Goal: Task Accomplishment & Management: Manage account settings

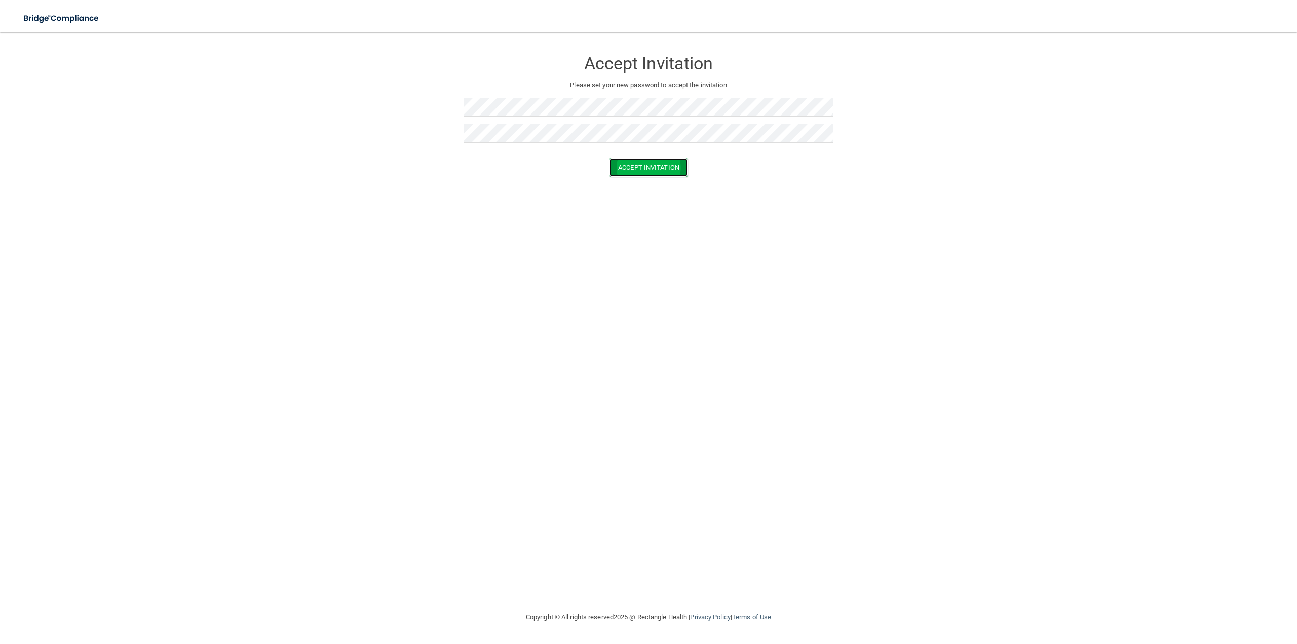
click at [638, 164] on button "Accept Invitation" at bounding box center [649, 167] width 78 height 19
click at [313, 131] on form "Accept Invitation Please set your new password to accept the invitation Token i…" at bounding box center [648, 123] width 1257 height 161
click at [401, 104] on form "Accept Invitation Please set your new password to accept the invitation Passwor…" at bounding box center [648, 132] width 1257 height 178
click at [434, 166] on form "Accept Invitation Please set your new password to accept the invitation Passwor…" at bounding box center [648, 132] width 1257 height 178
click at [662, 182] on button "Accept Invitation" at bounding box center [649, 182] width 78 height 19
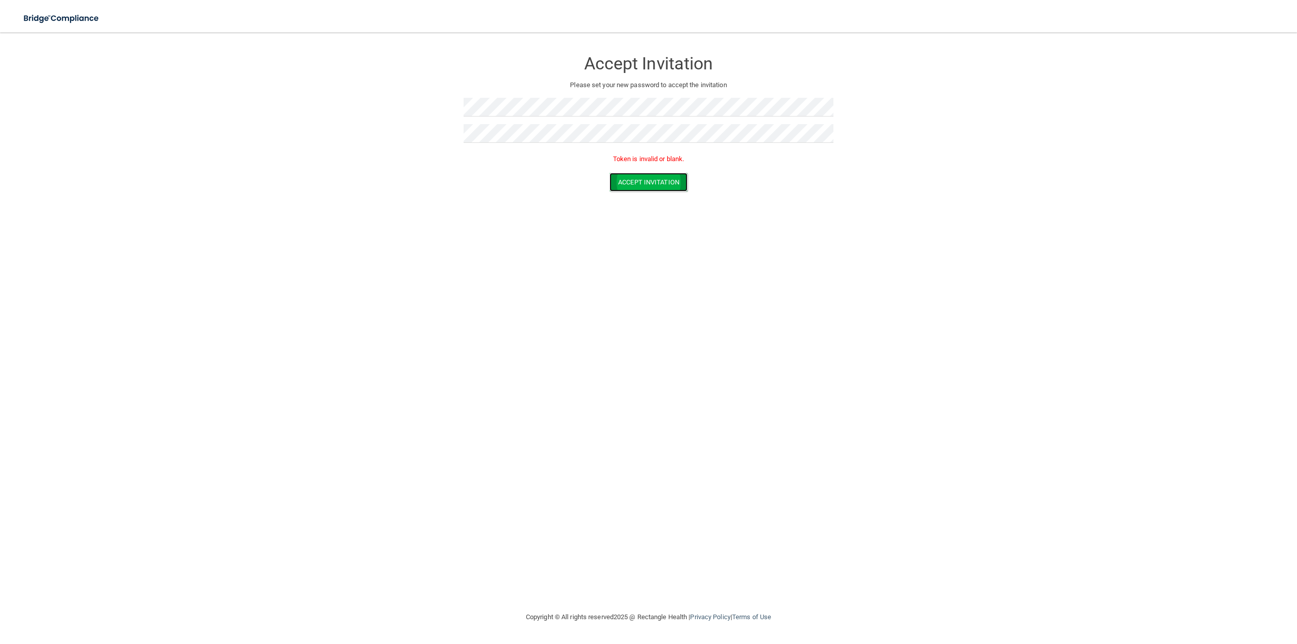
click at [624, 185] on button "Accept Invitation" at bounding box center [649, 182] width 78 height 19
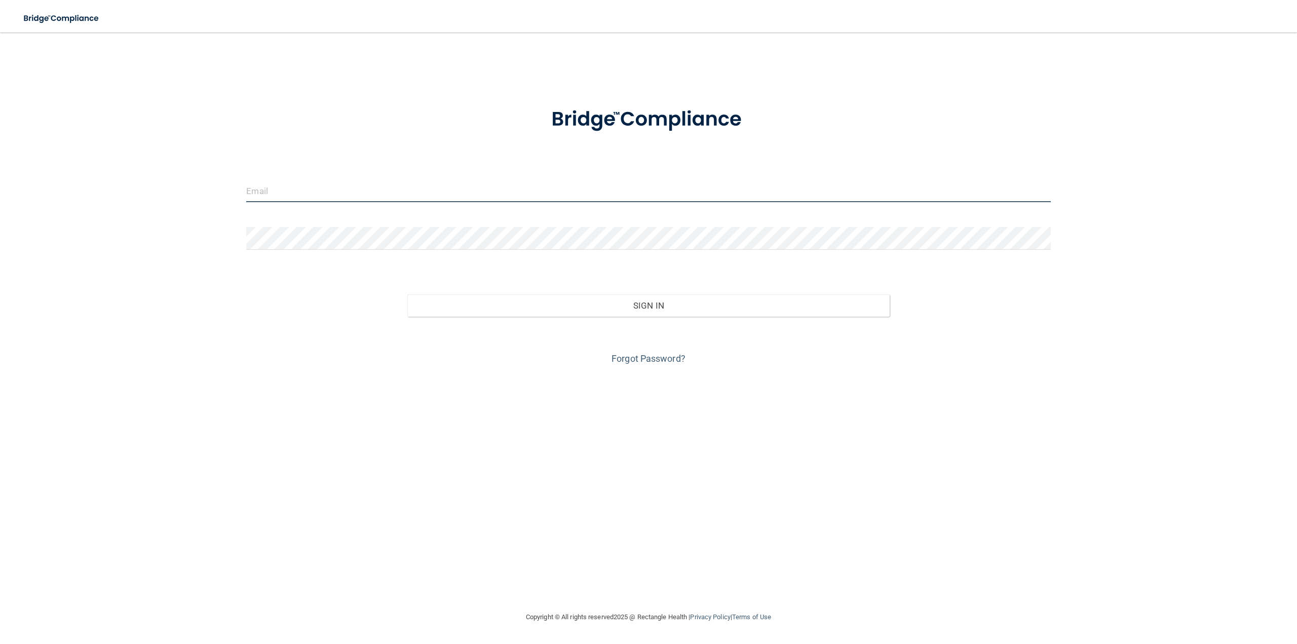
click at [319, 198] on input "email" at bounding box center [648, 190] width 804 height 23
type input "rashiddmd1989@gmail.com"
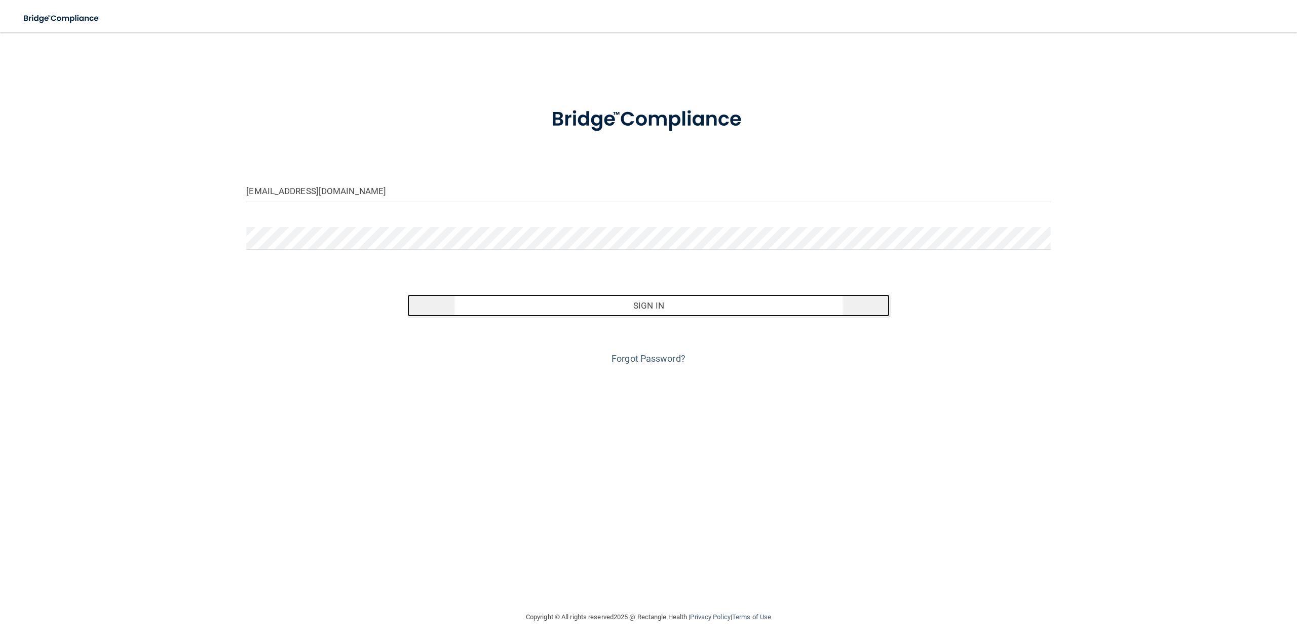
click at [579, 310] on button "Sign In" at bounding box center [648, 305] width 482 height 22
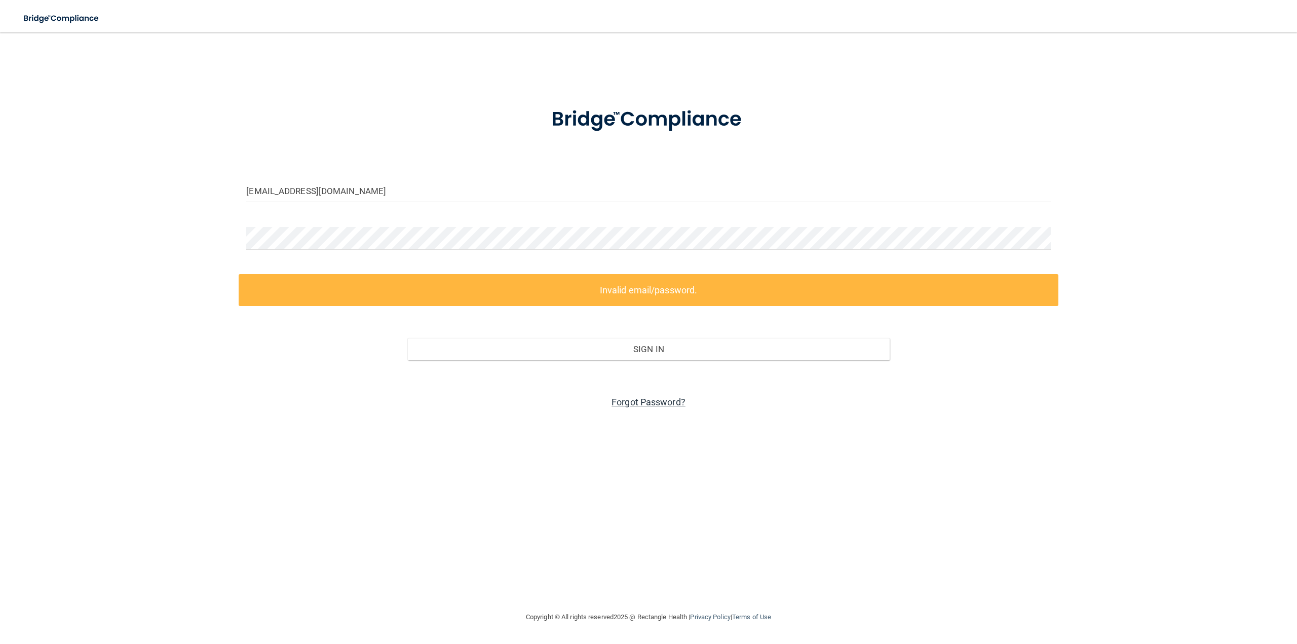
click at [622, 400] on link "Forgot Password?" at bounding box center [649, 402] width 74 height 11
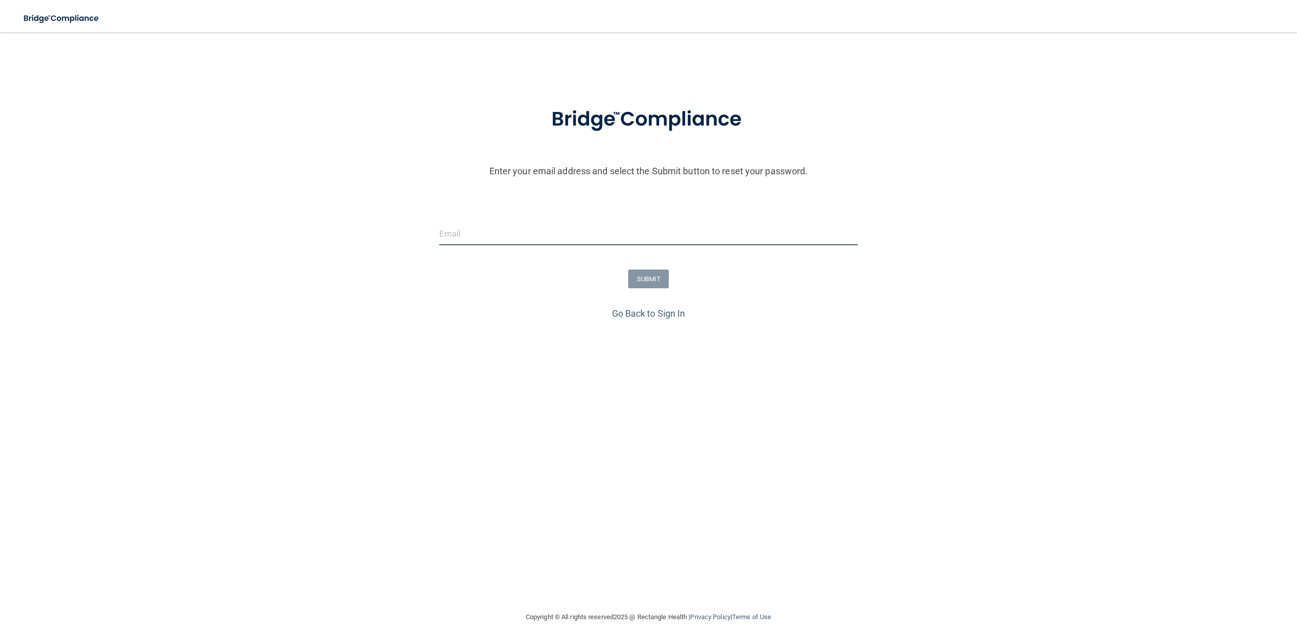
click at [459, 238] on input "email" at bounding box center [648, 233] width 419 height 23
type input "rashiddmd1989@gmail.com"
click at [658, 280] on button "SUBMIT" at bounding box center [648, 279] width 41 height 19
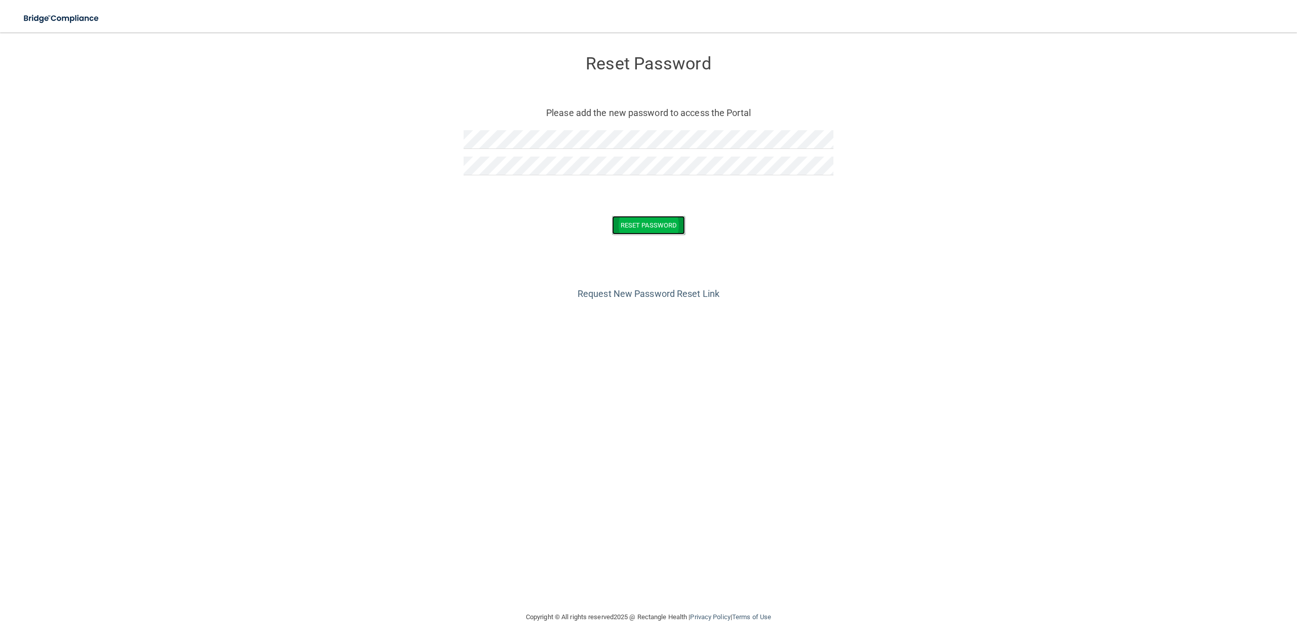
click at [636, 231] on button "Reset Password" at bounding box center [648, 225] width 73 height 19
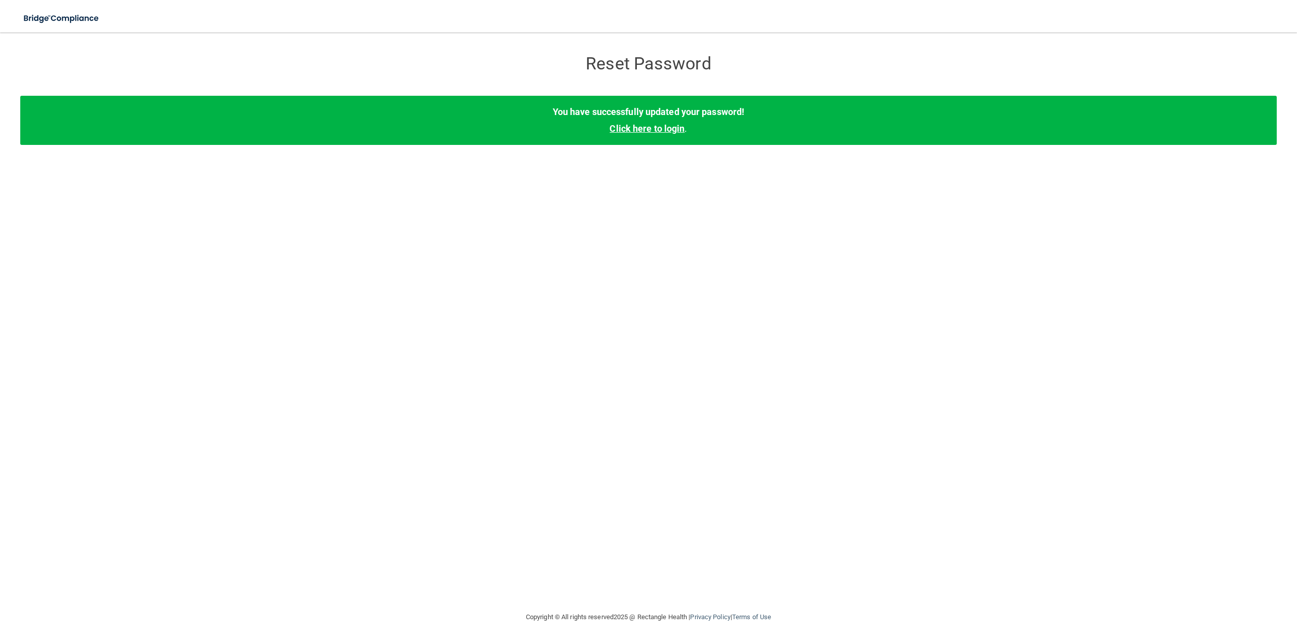
click at [654, 127] on link "Click here to login" at bounding box center [647, 128] width 75 height 11
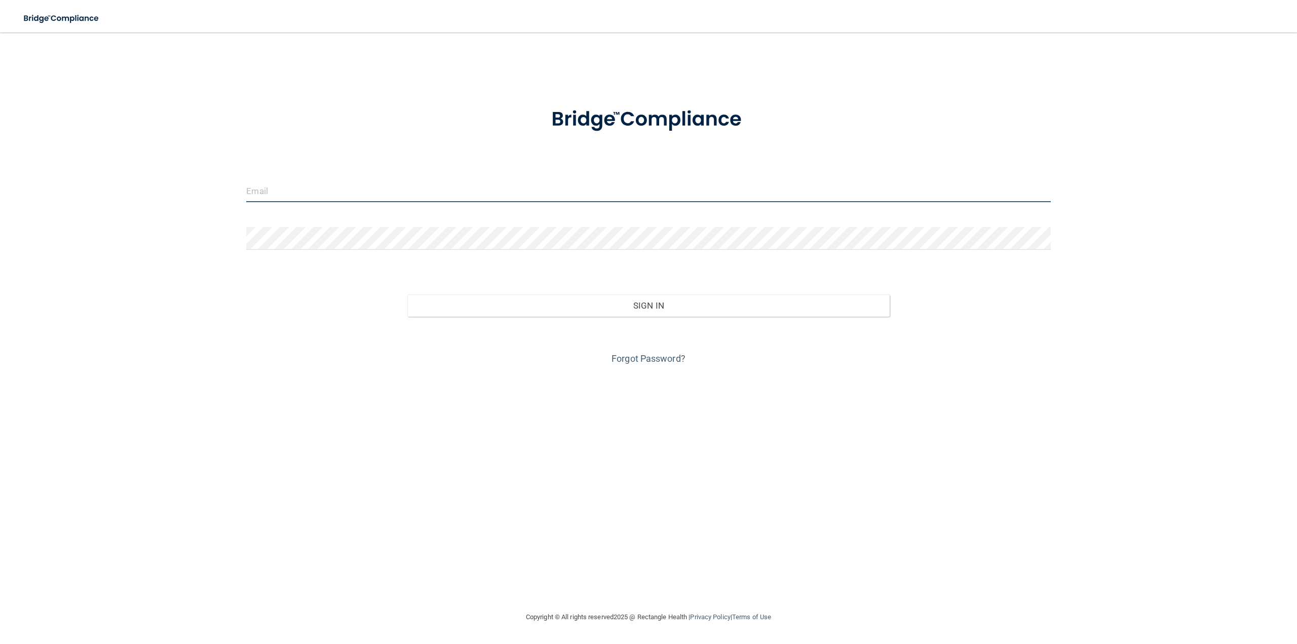
type input "rashiddmd1989@gmail.com"
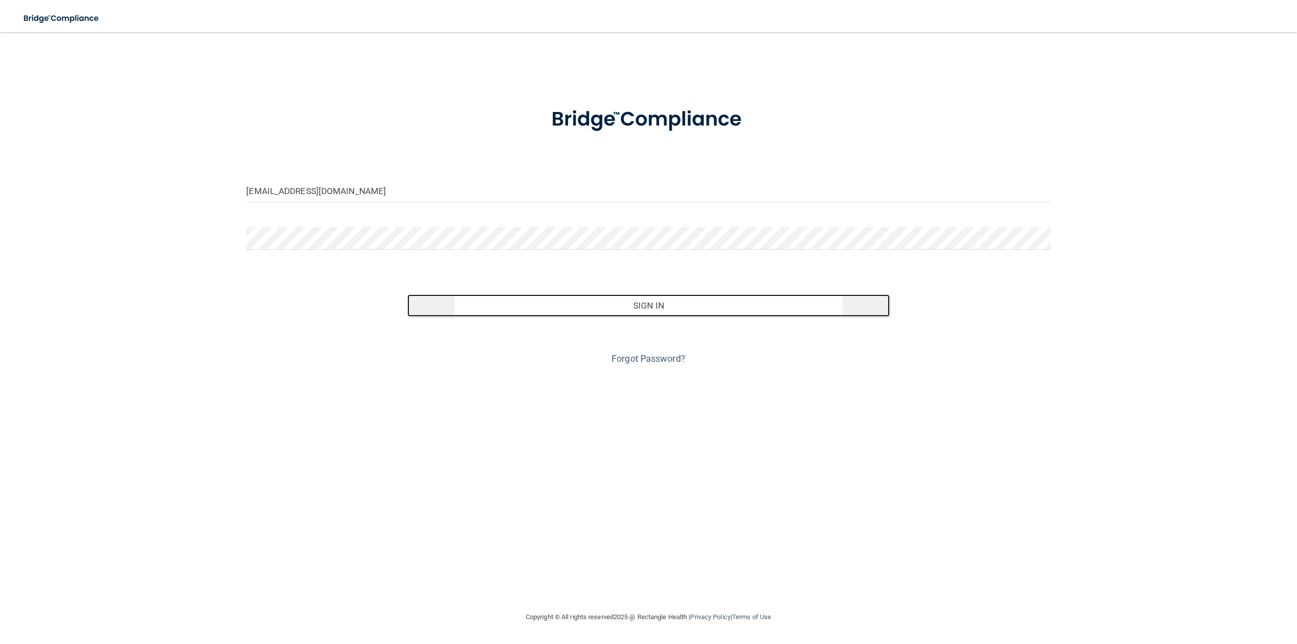
click at [668, 311] on button "Sign In" at bounding box center [648, 305] width 482 height 22
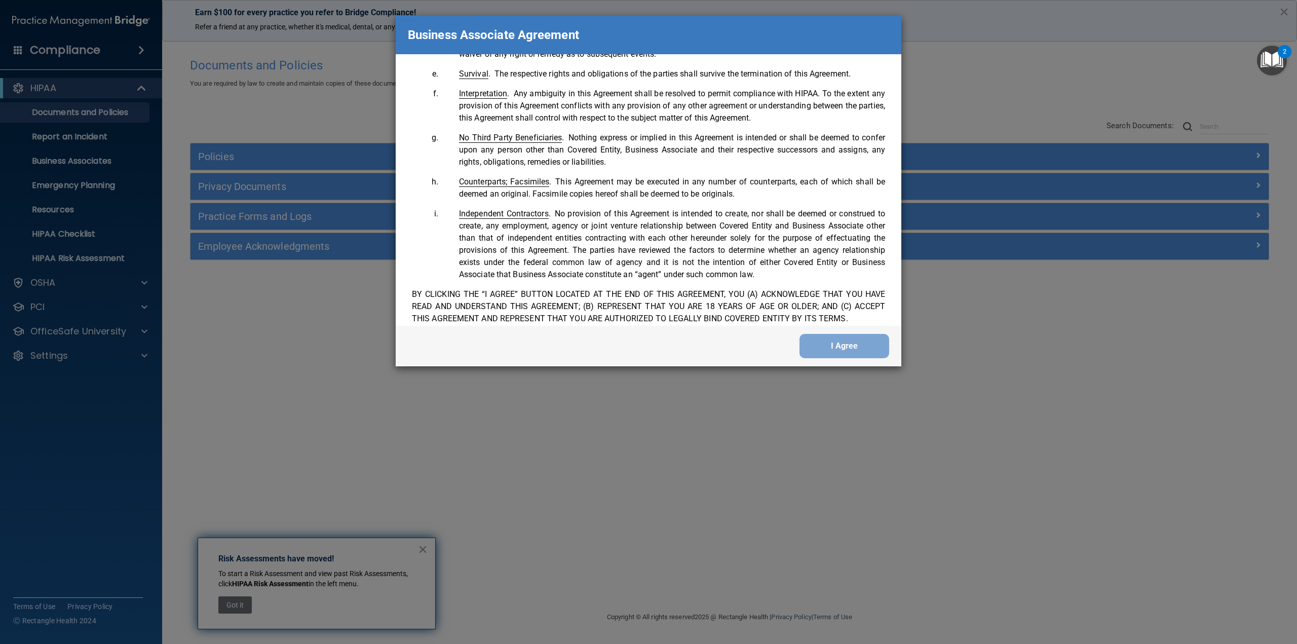
scroll to position [2067, 0]
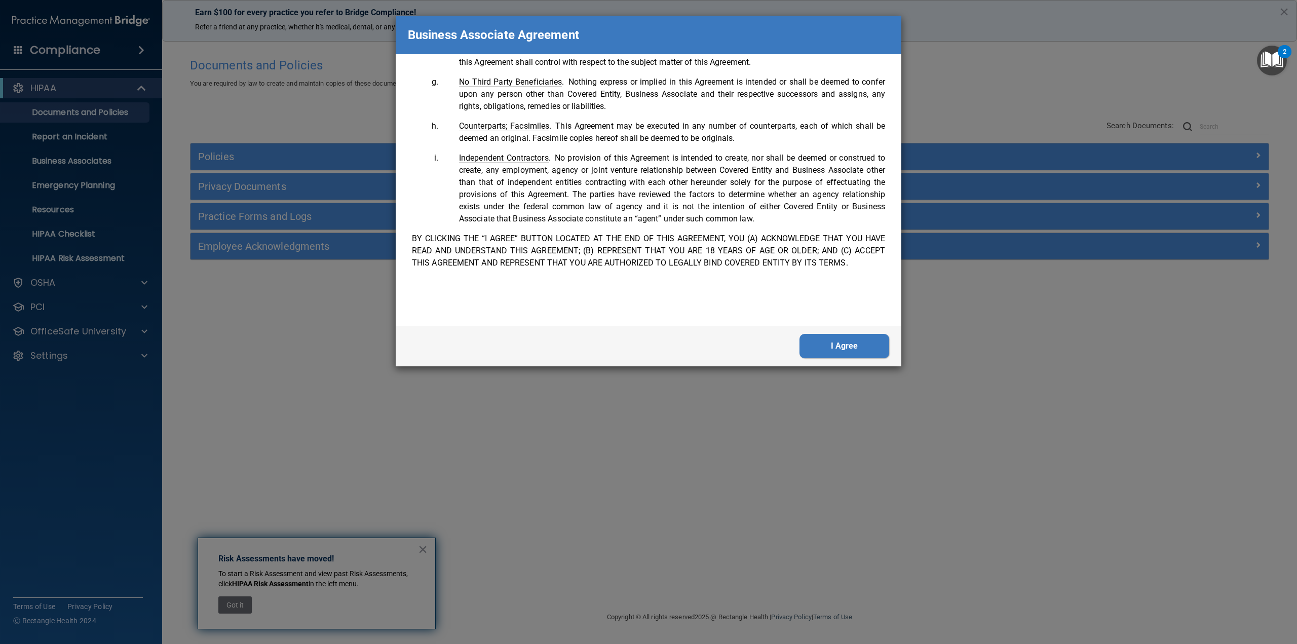
click at [842, 351] on button "I Agree" at bounding box center [845, 346] width 90 height 24
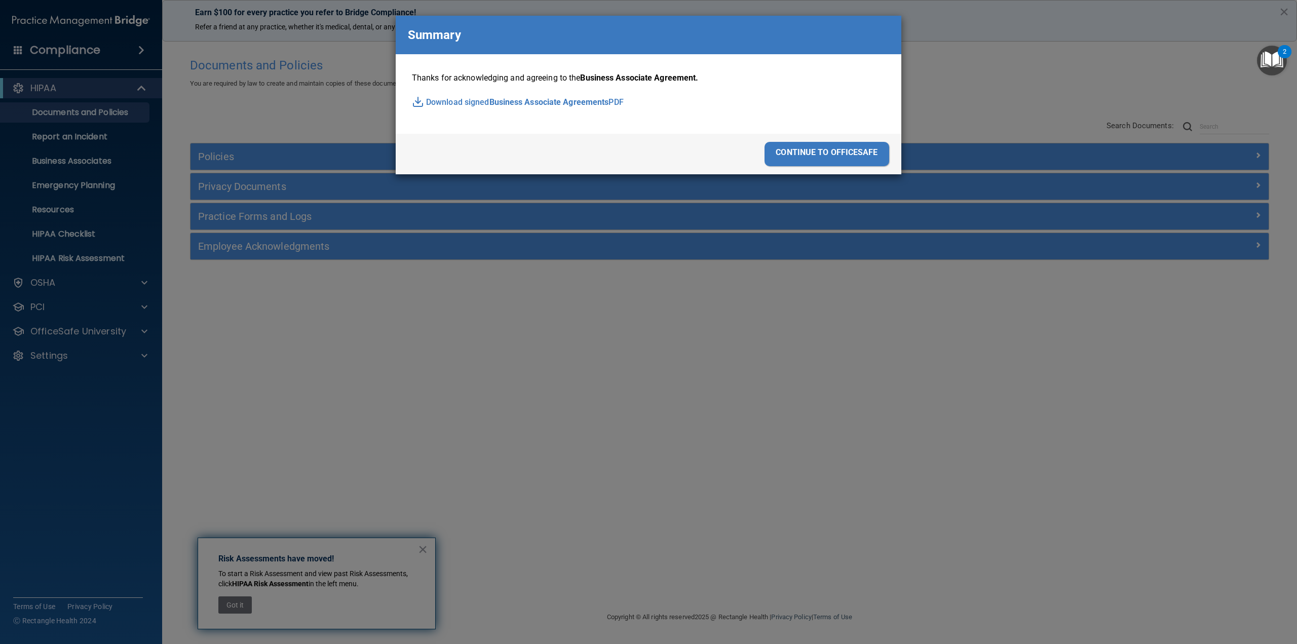
click at [570, 102] on span "Business Associate Agreements" at bounding box center [550, 102] width 120 height 15
click at [825, 147] on div "continue to officesafe" at bounding box center [827, 154] width 125 height 24
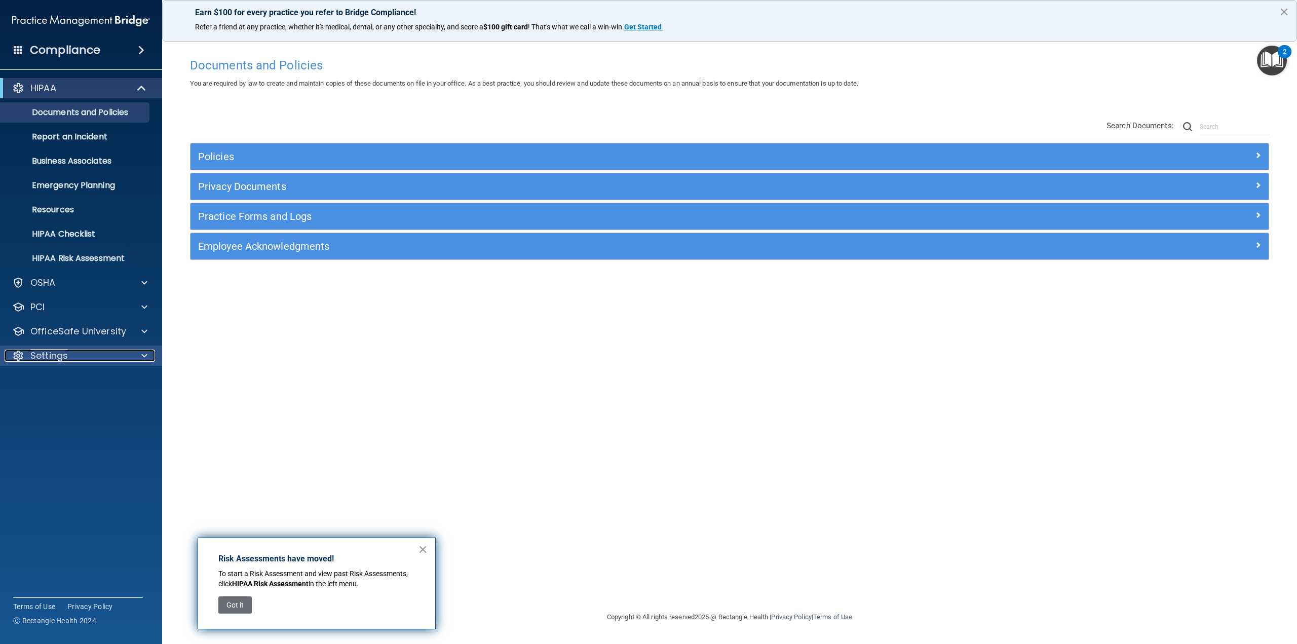
click at [146, 356] on span at bounding box center [144, 356] width 6 height 12
click at [67, 378] on p "My Account" at bounding box center [76, 380] width 138 height 10
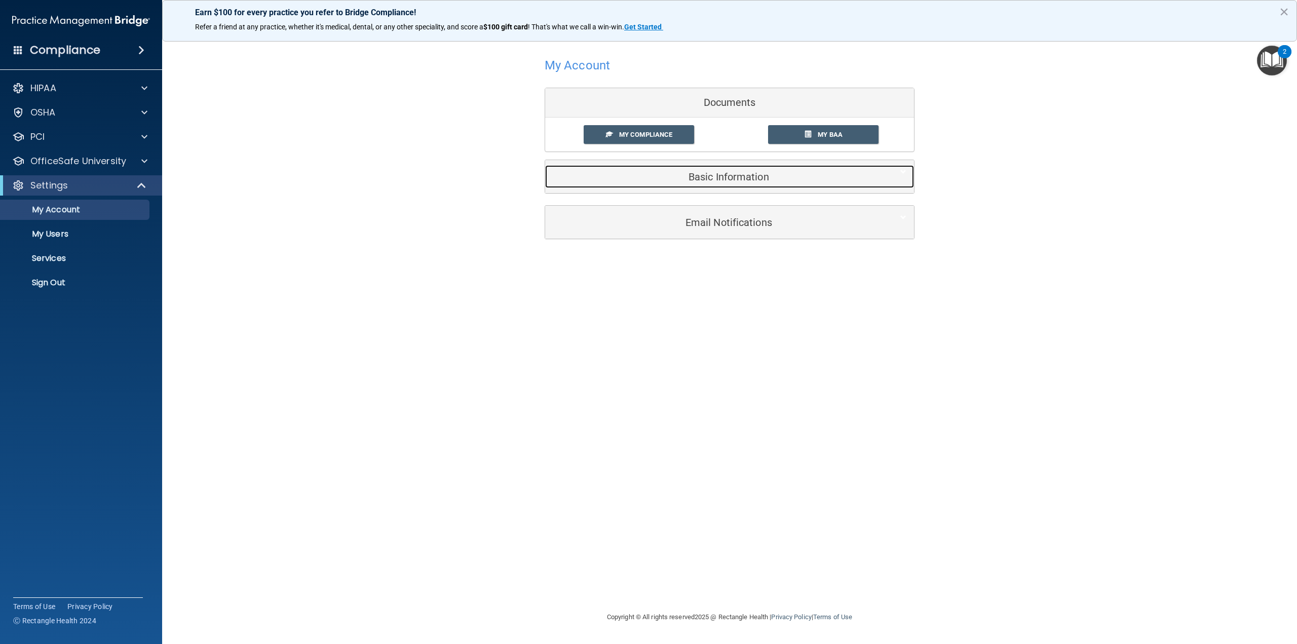
drag, startPoint x: 682, startPoint y: 184, endPoint x: 677, endPoint y: 185, distance: 5.7
click at [682, 184] on div "Basic Information" at bounding box center [714, 176] width 338 height 23
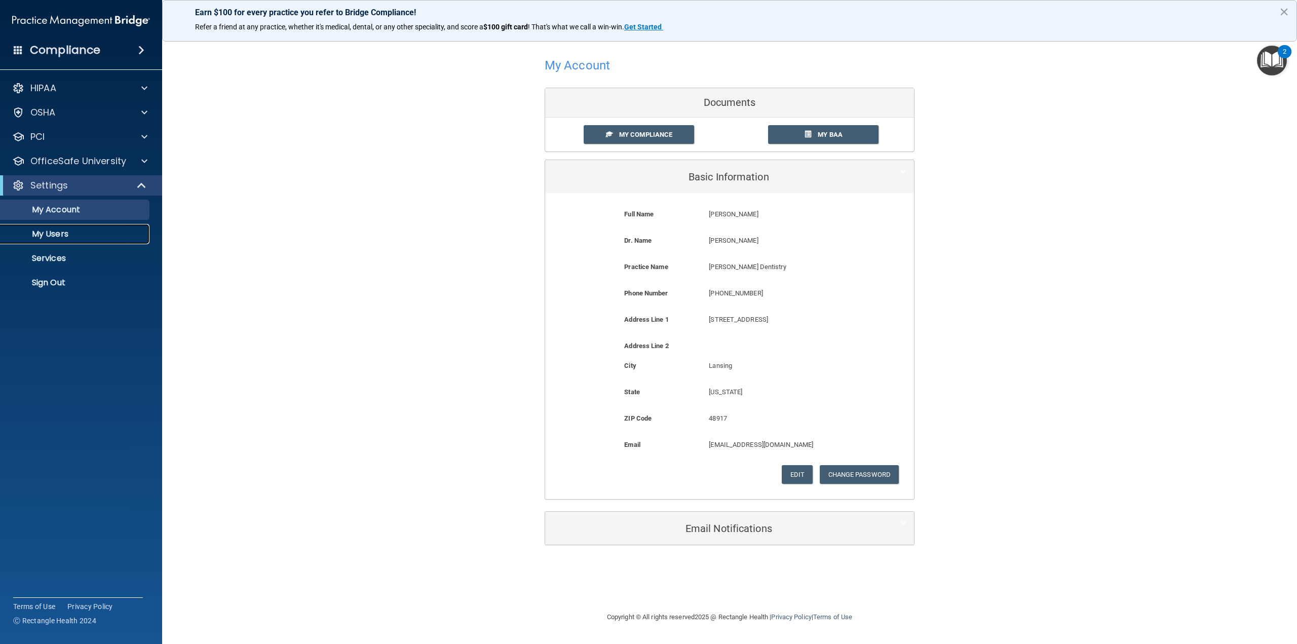
click at [57, 236] on p "My Users" at bounding box center [76, 234] width 138 height 10
select select "20"
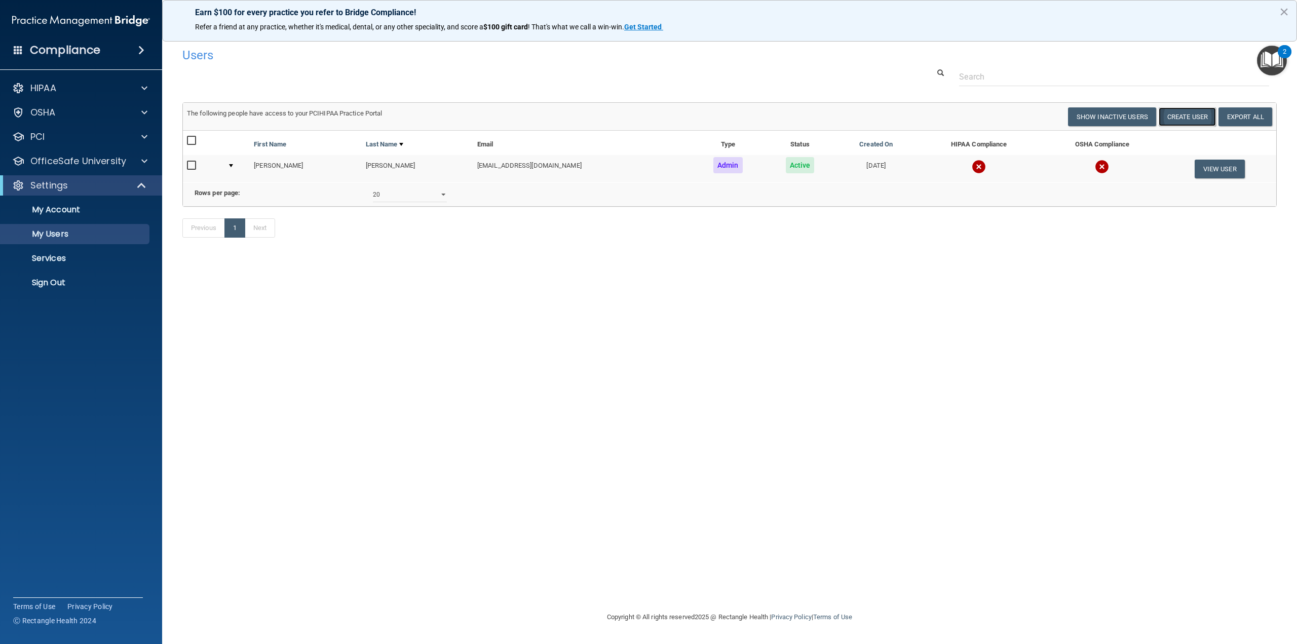
click at [1179, 118] on button "Create User" at bounding box center [1187, 116] width 57 height 19
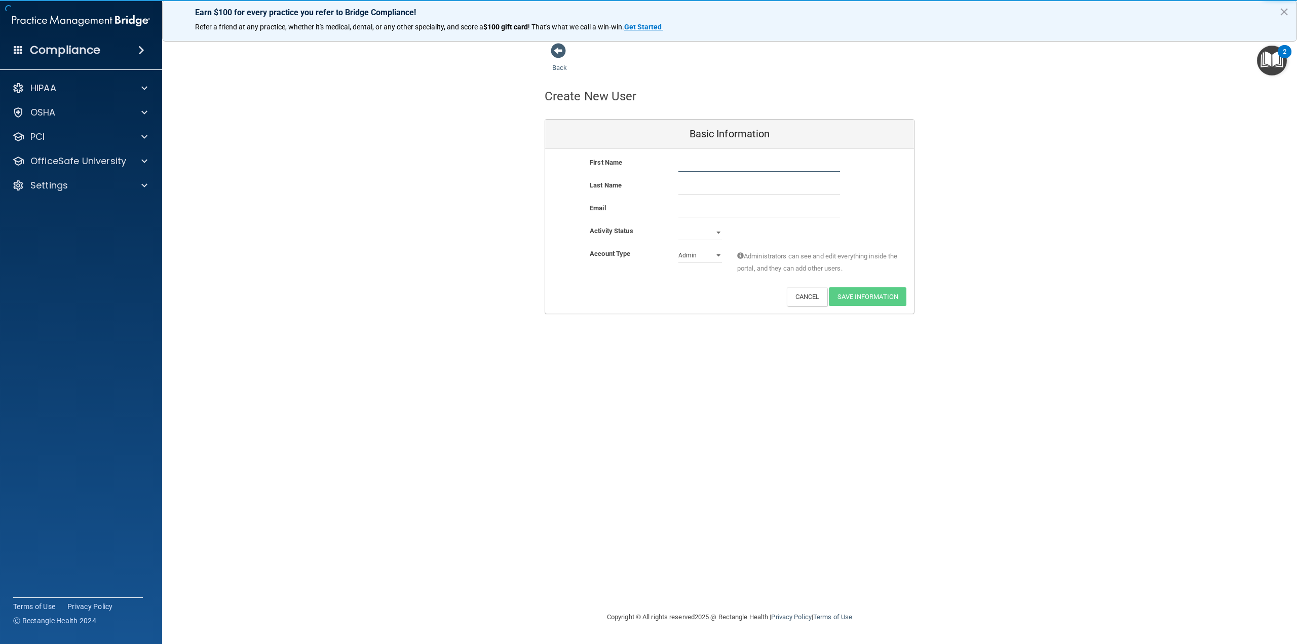
click at [706, 164] on input "text" at bounding box center [760, 164] width 162 height 15
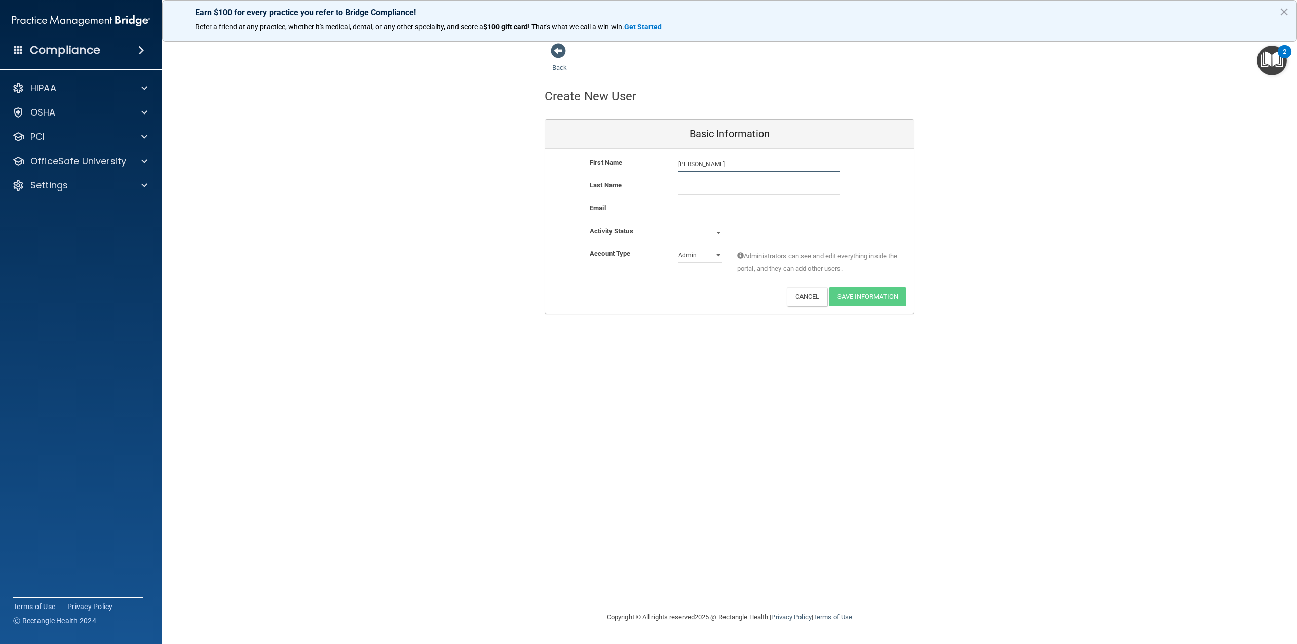
click at [706, 164] on input "NIcole" at bounding box center [760, 164] width 162 height 15
type input "Nicole"
type input "Blackmore"
type input "nblackmore2000@yahoo.com"
click at [710, 231] on select "Active Inactive" at bounding box center [701, 232] width 44 height 15
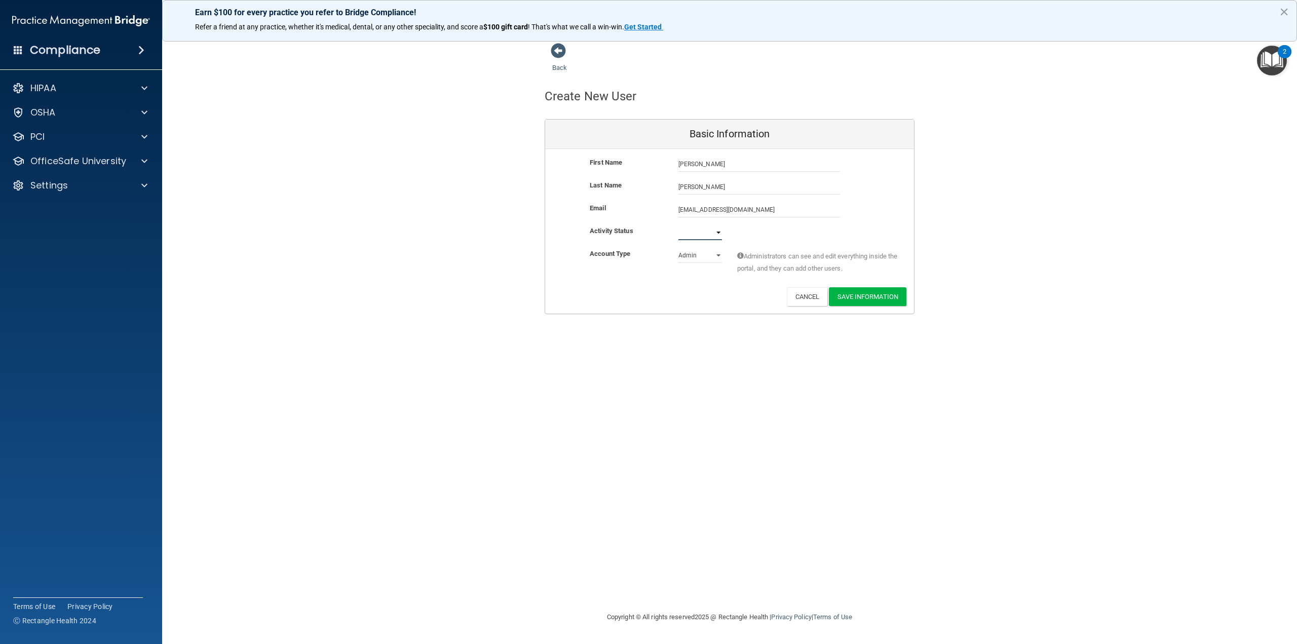
select select "active"
click at [679, 225] on select "Active Inactive" at bounding box center [701, 232] width 44 height 15
click at [693, 293] on div "Deactivate Reset Password Edit Cancel Save Information" at bounding box center [729, 296] width 369 height 19
click at [717, 254] on select "Admin Member" at bounding box center [701, 255] width 44 height 15
click at [679, 248] on select "Admin Member" at bounding box center [701, 255] width 44 height 15
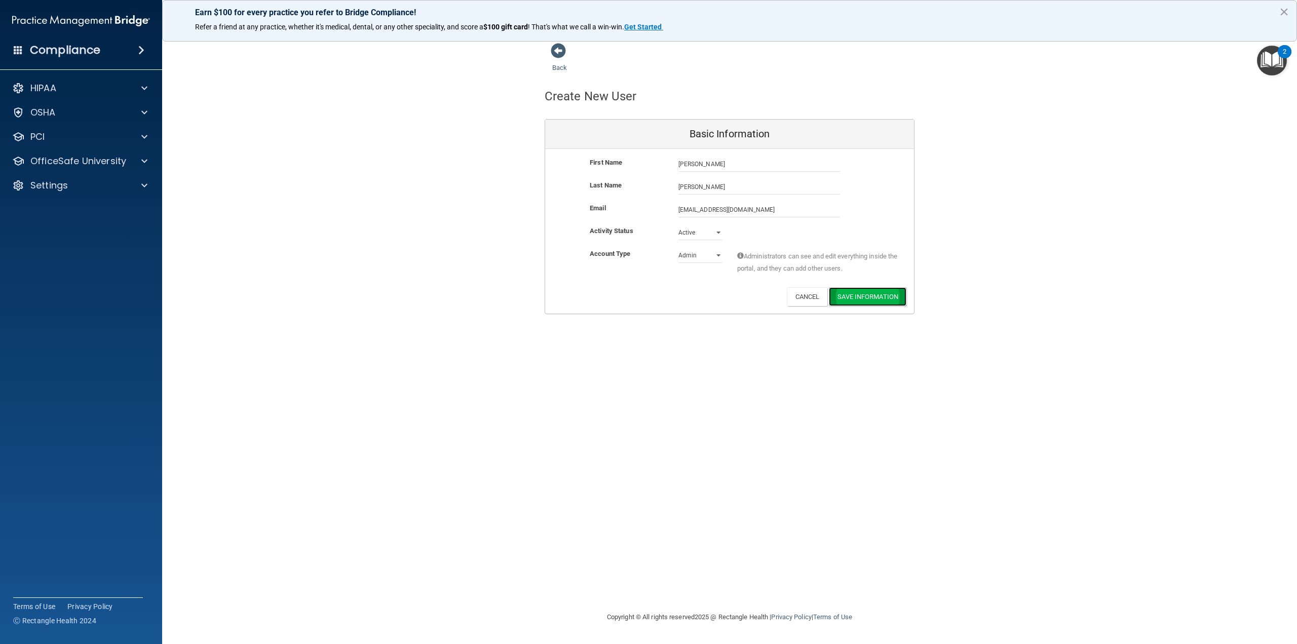
click at [883, 300] on button "Save Information" at bounding box center [868, 296] width 78 height 19
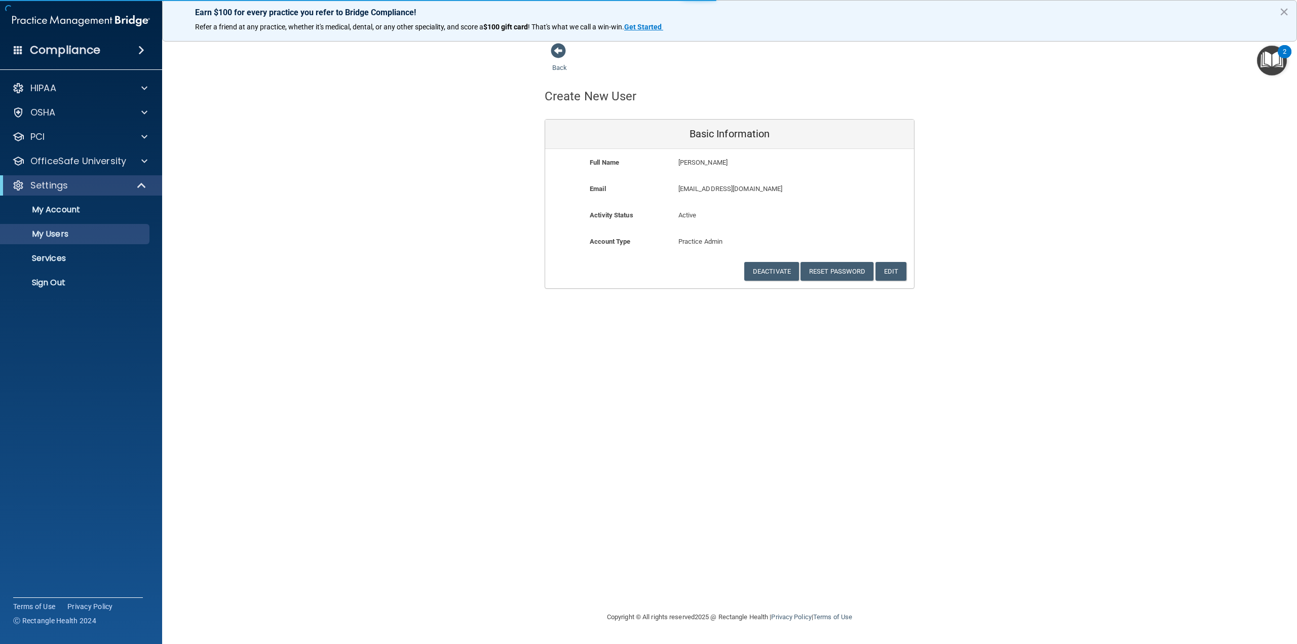
select select "20"
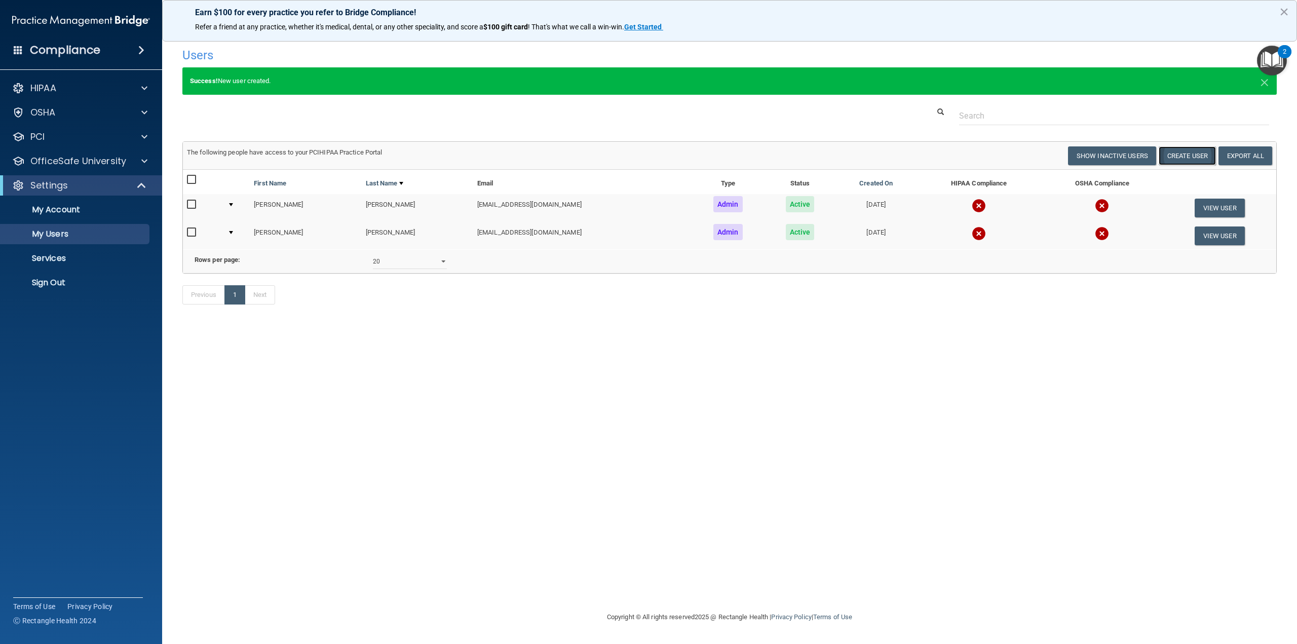
click at [1183, 160] on button "Create User" at bounding box center [1187, 155] width 57 height 19
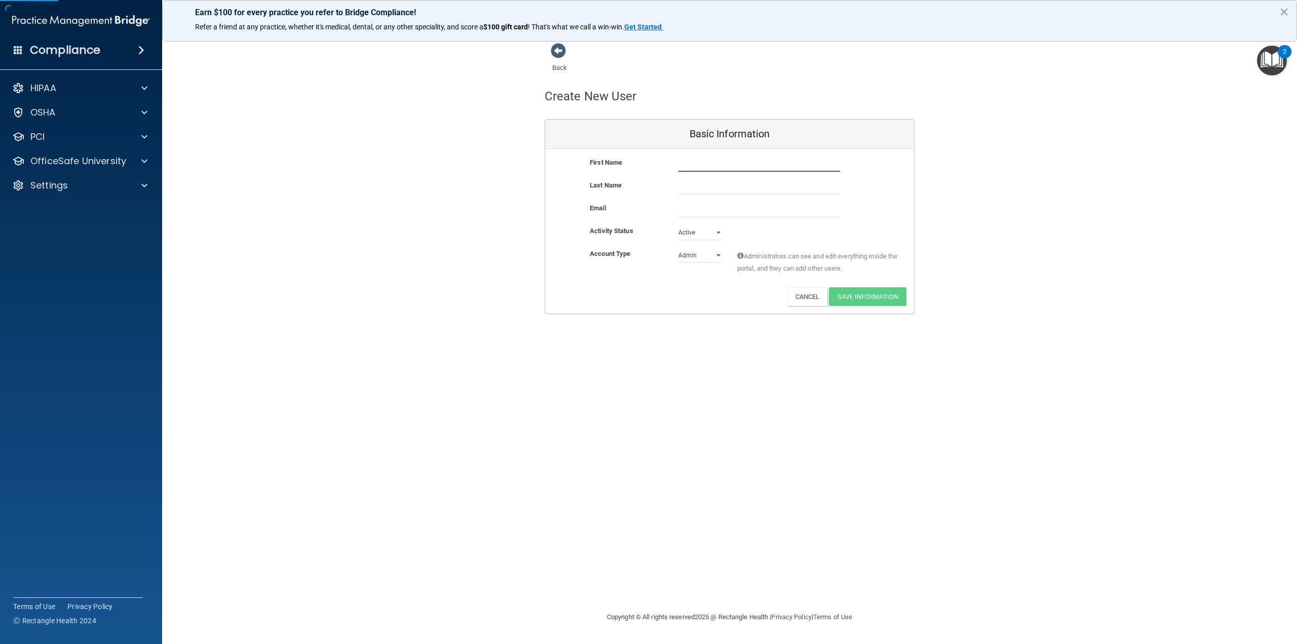
click at [716, 169] on input "text" at bounding box center [760, 164] width 162 height 15
type input "Melinda"
type input "Nowak"
type input "mnowak916@gmail.com"
click at [857, 297] on button "Save Information" at bounding box center [868, 298] width 78 height 19
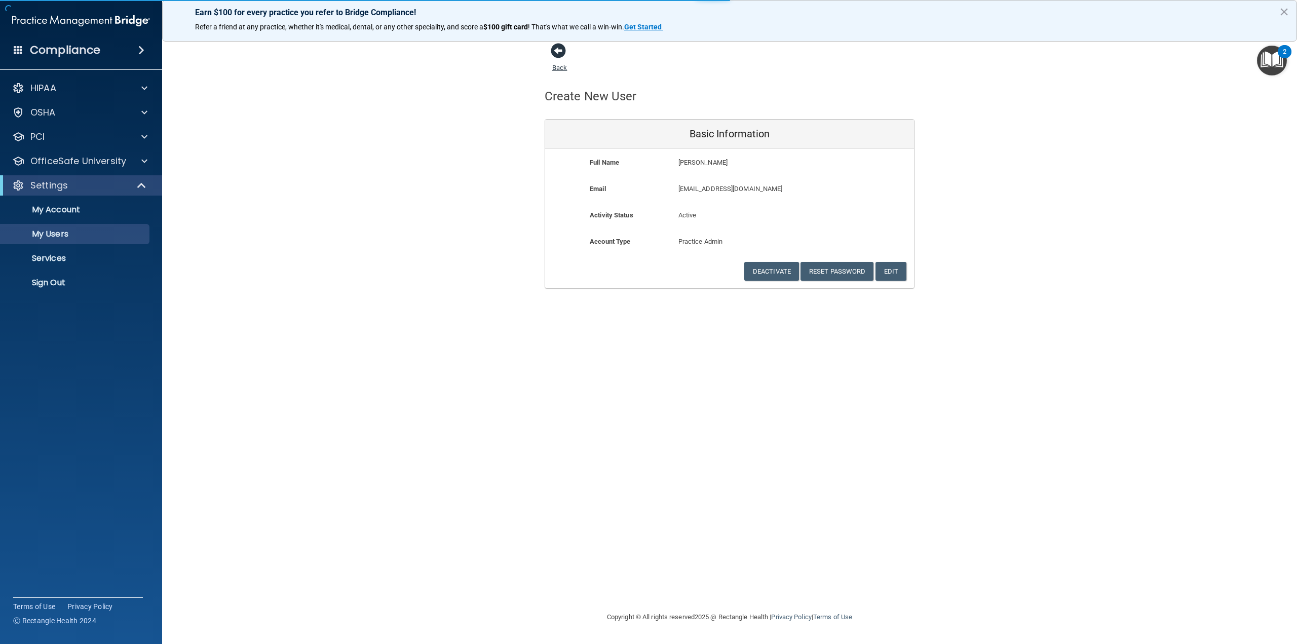
select select "20"
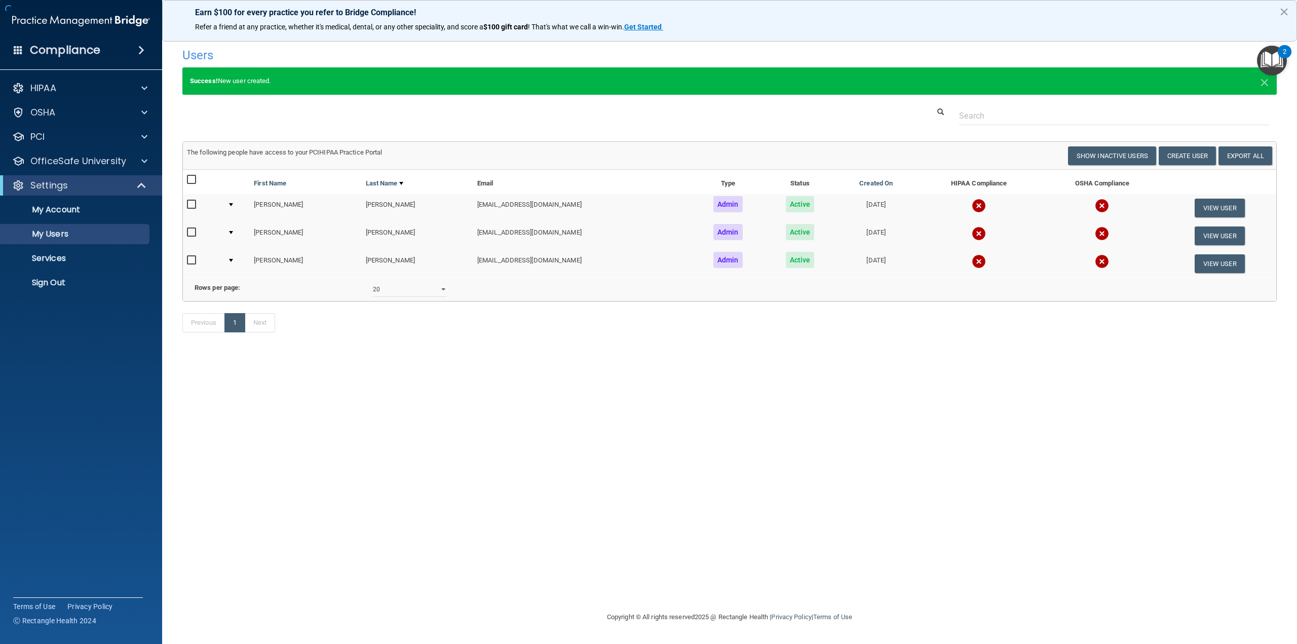
click at [559, 68] on div "Success! New user created. ×" at bounding box center [729, 80] width 1095 height 27
click at [1276, 61] on img "Open Resource Center, 2 new notifications" at bounding box center [1272, 61] width 30 height 30
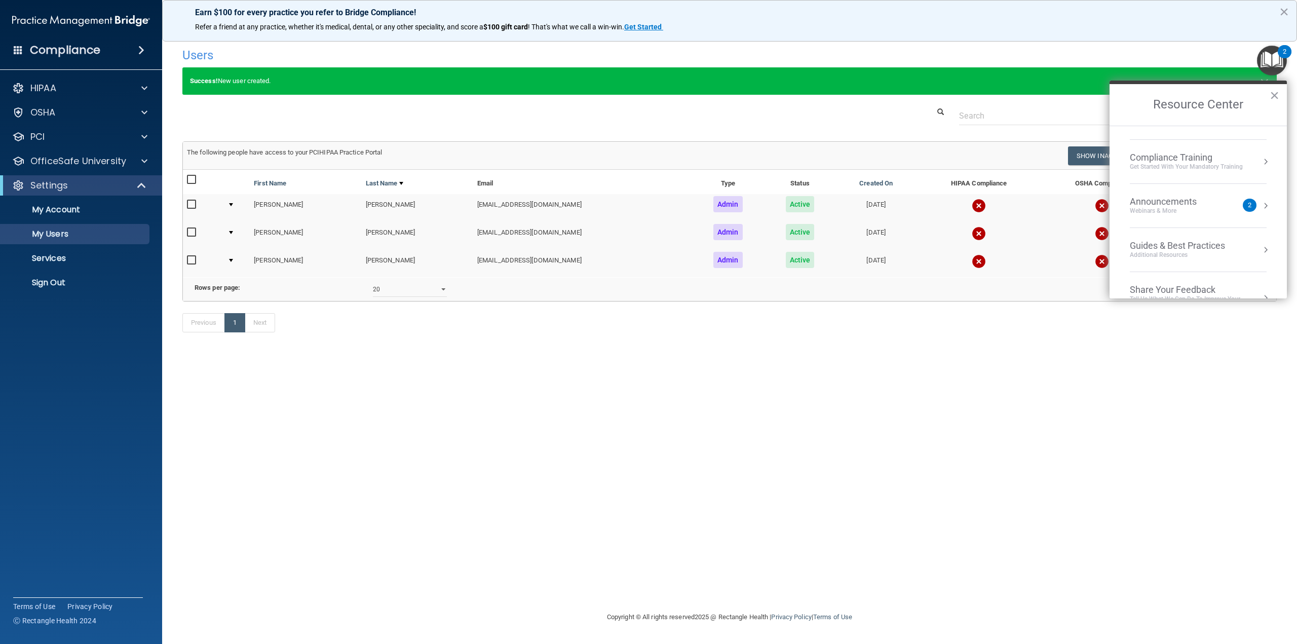
scroll to position [145, 0]
click at [1159, 178] on div "Announcements" at bounding box center [1173, 175] width 87 height 11
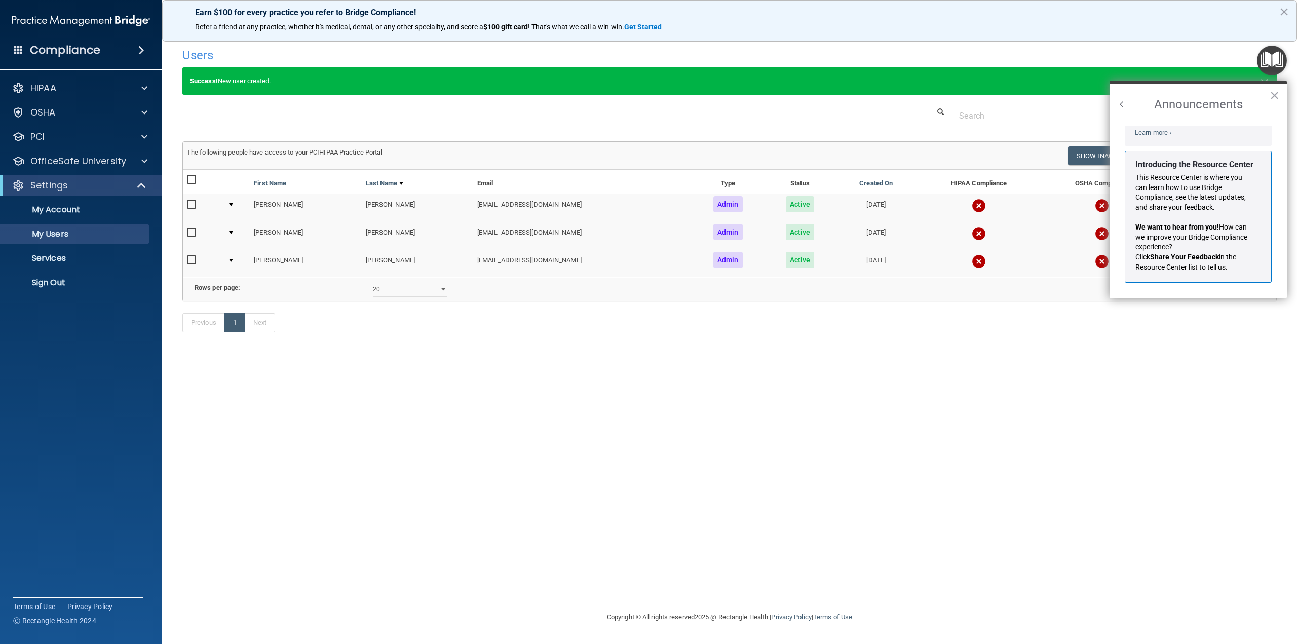
scroll to position [178, 0]
click at [1276, 92] on button "×" at bounding box center [1275, 95] width 10 height 16
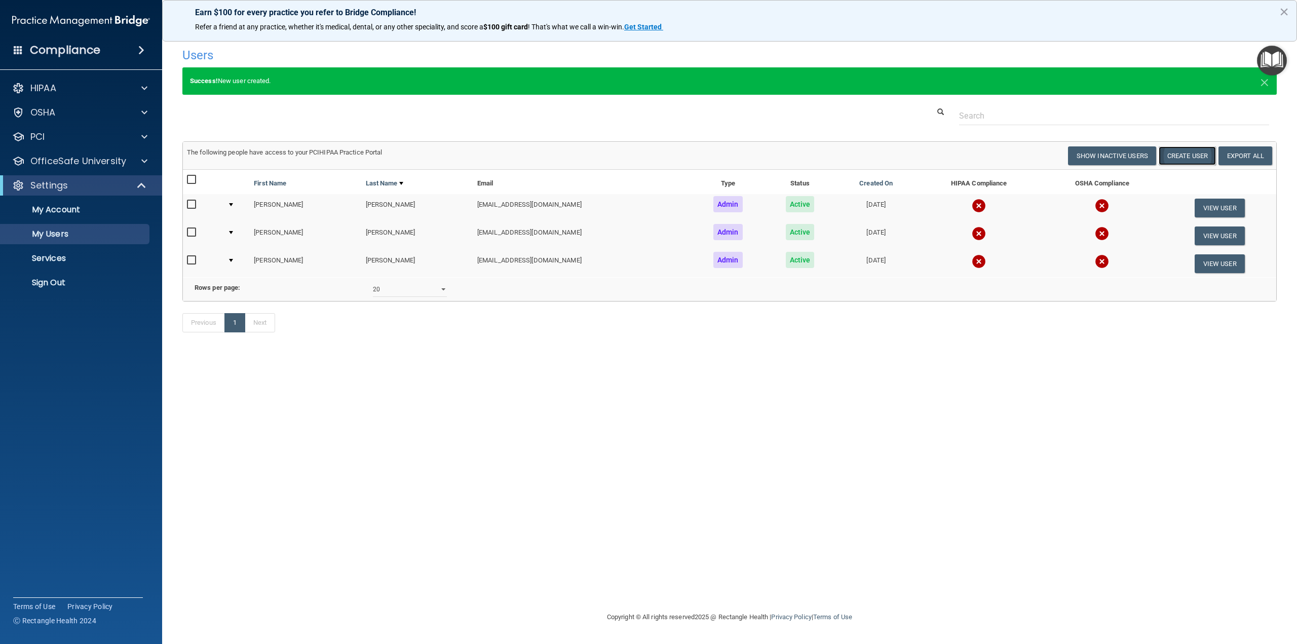
click at [1175, 155] on button "Create User" at bounding box center [1187, 155] width 57 height 19
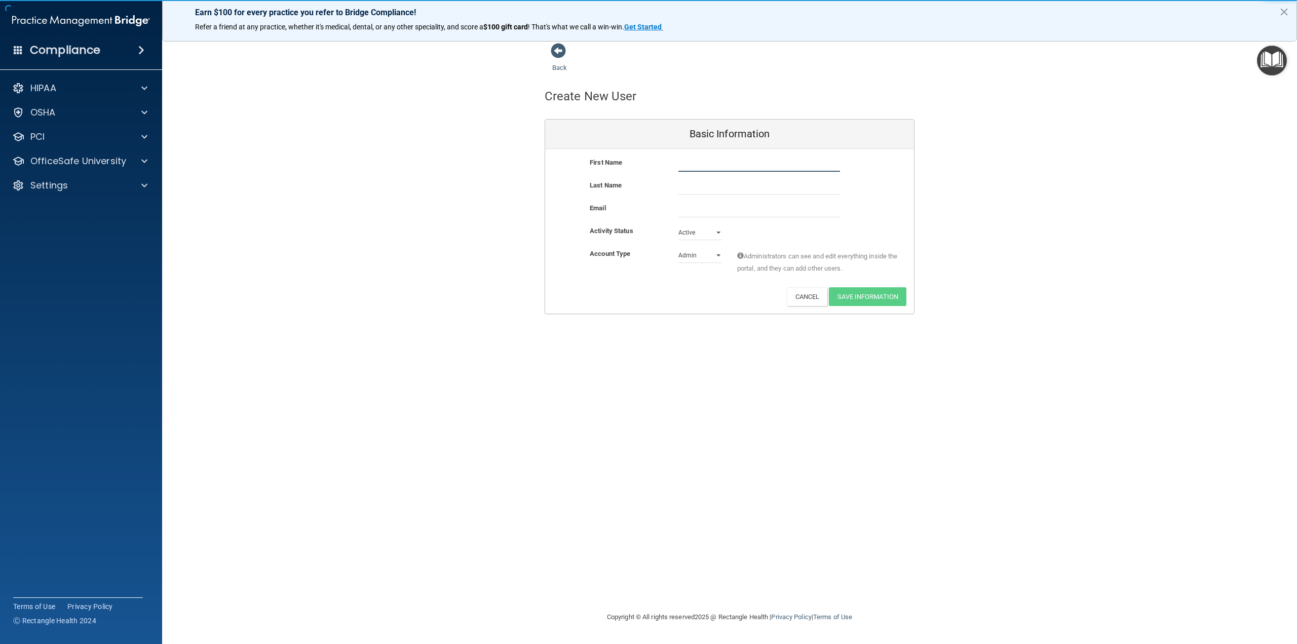
click at [685, 166] on input "text" at bounding box center [760, 164] width 162 height 15
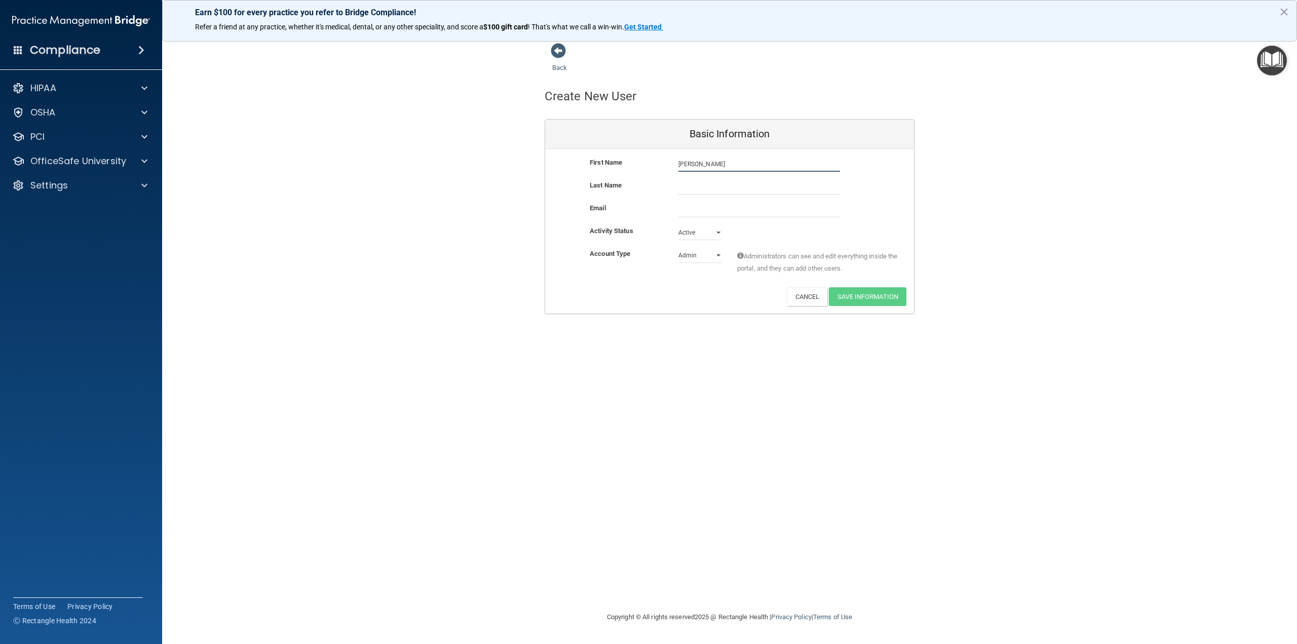
type input "Shannon"
type input "Partain"
type input "sbleich91@gmail.com"
click at [713, 258] on select "Admin Member" at bounding box center [701, 255] width 44 height 15
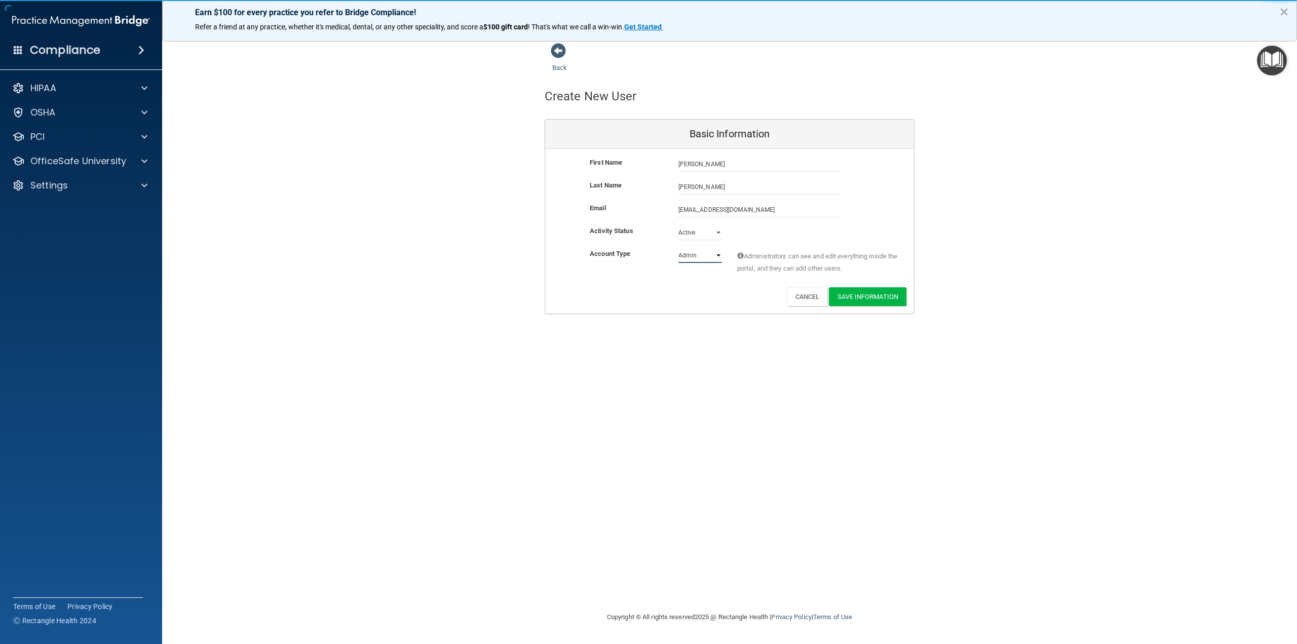
select select "practice_member"
click at [679, 248] on select "Admin Member" at bounding box center [701, 255] width 44 height 15
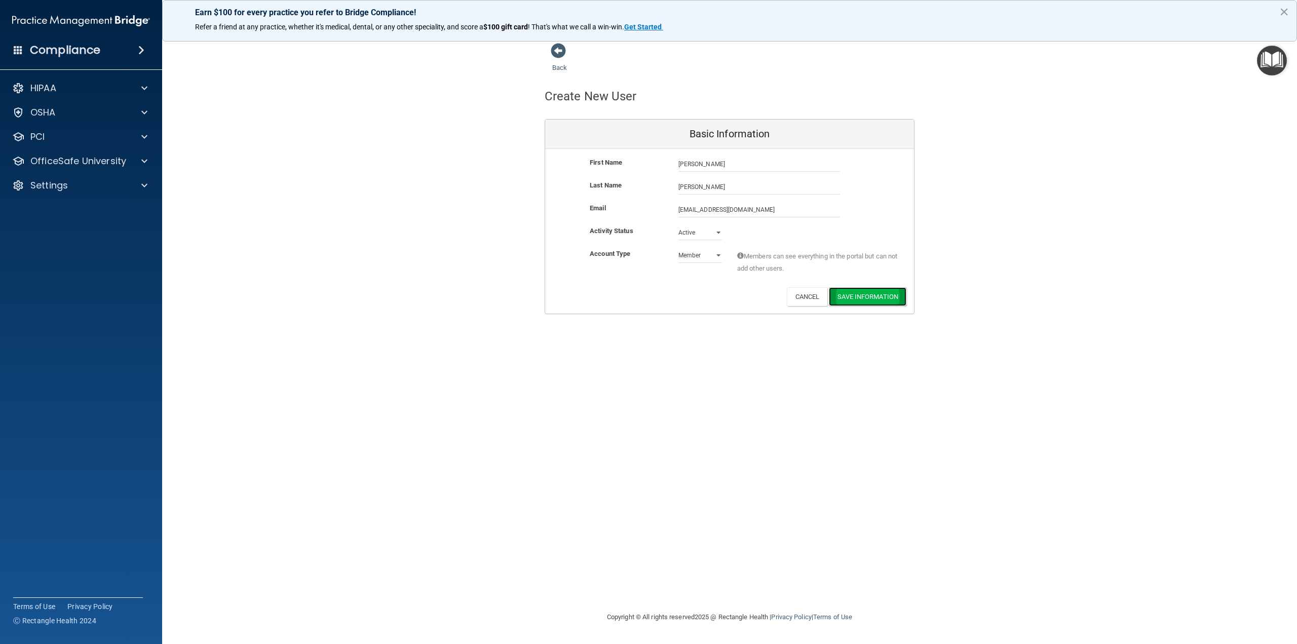
click at [876, 301] on button "Save Information" at bounding box center [868, 296] width 78 height 19
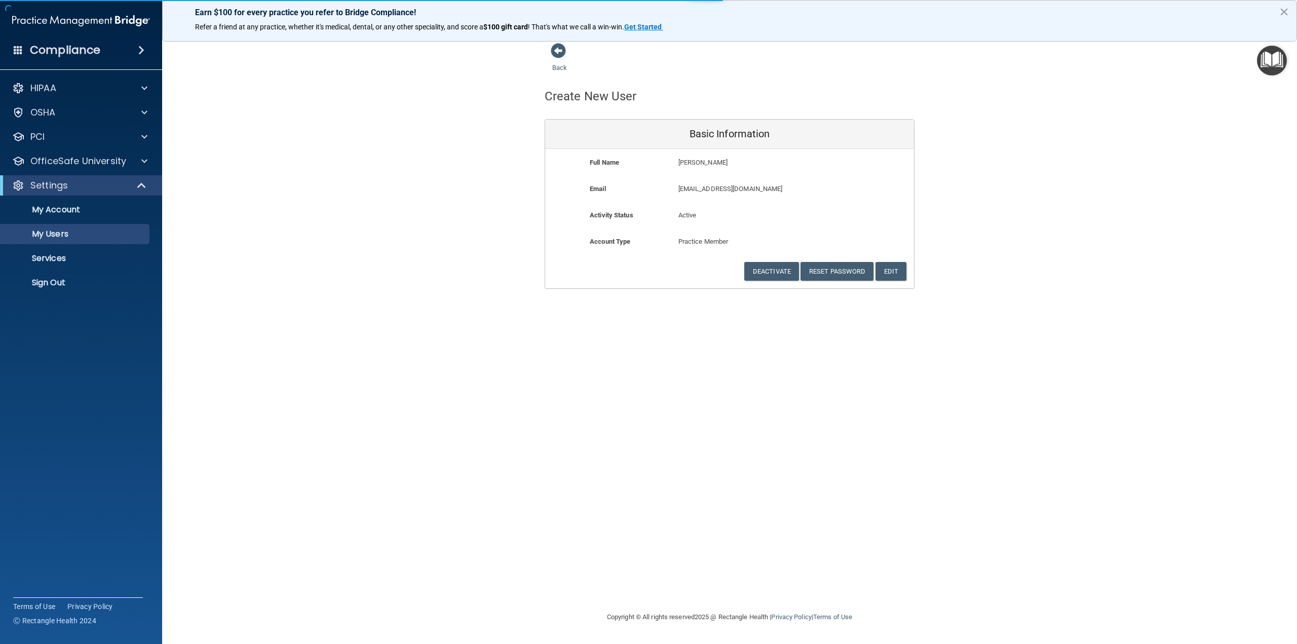
click at [560, 62] on div "Back" at bounding box center [576, 58] width 62 height 31
select select "20"
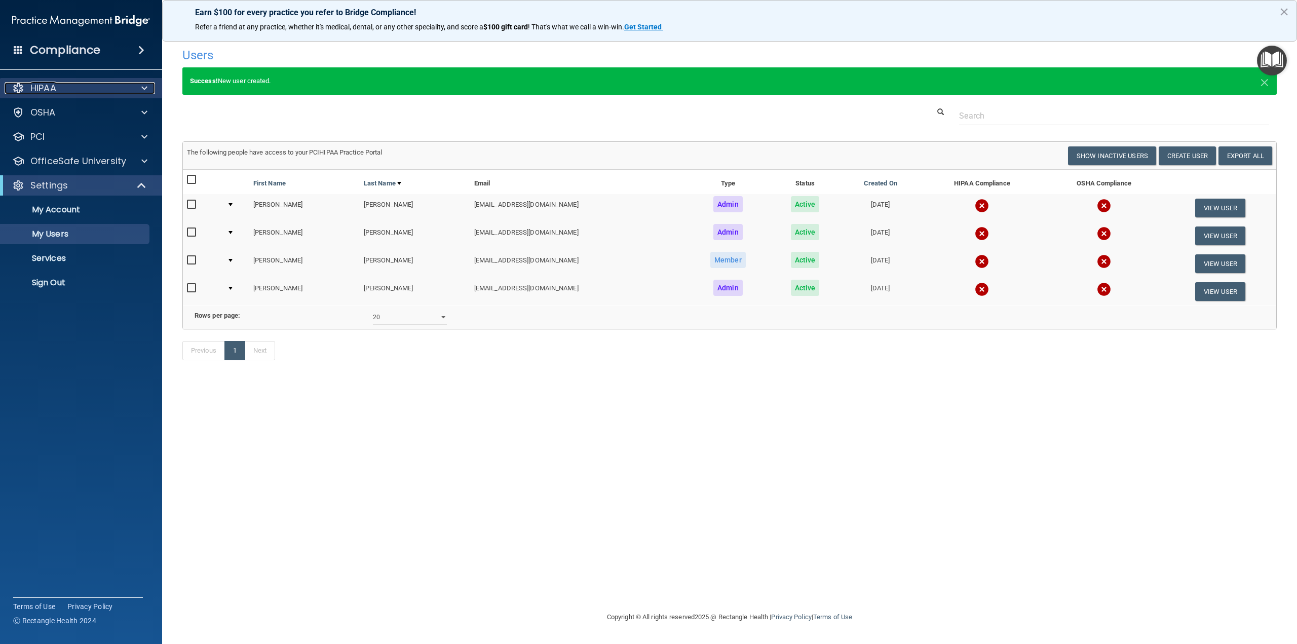
click at [72, 86] on div "HIPAA" at bounding box center [68, 88] width 126 height 12
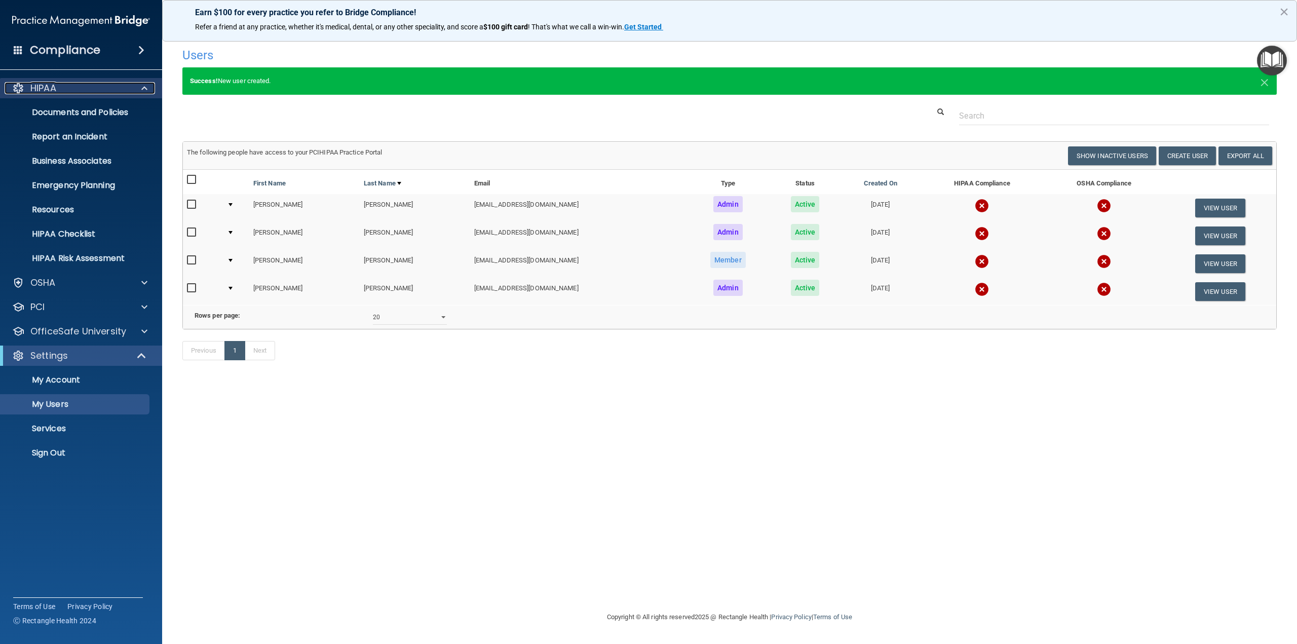
click at [105, 87] on div "HIPAA" at bounding box center [68, 88] width 126 height 12
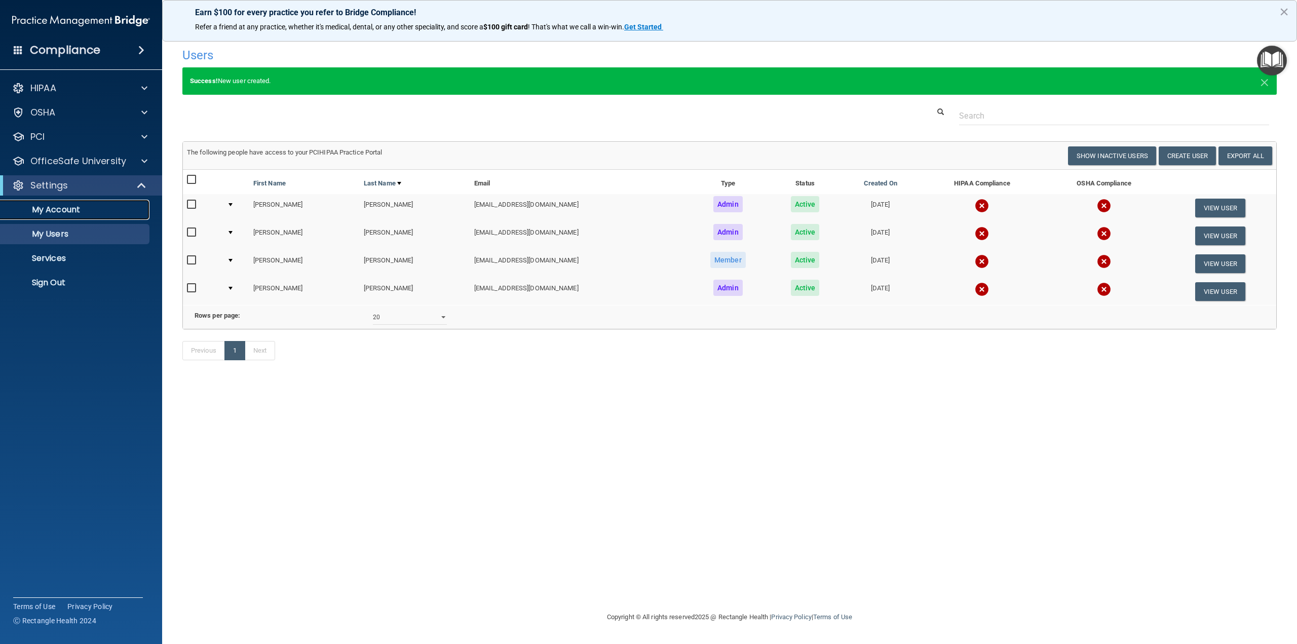
click at [58, 206] on p "My Account" at bounding box center [76, 210] width 138 height 10
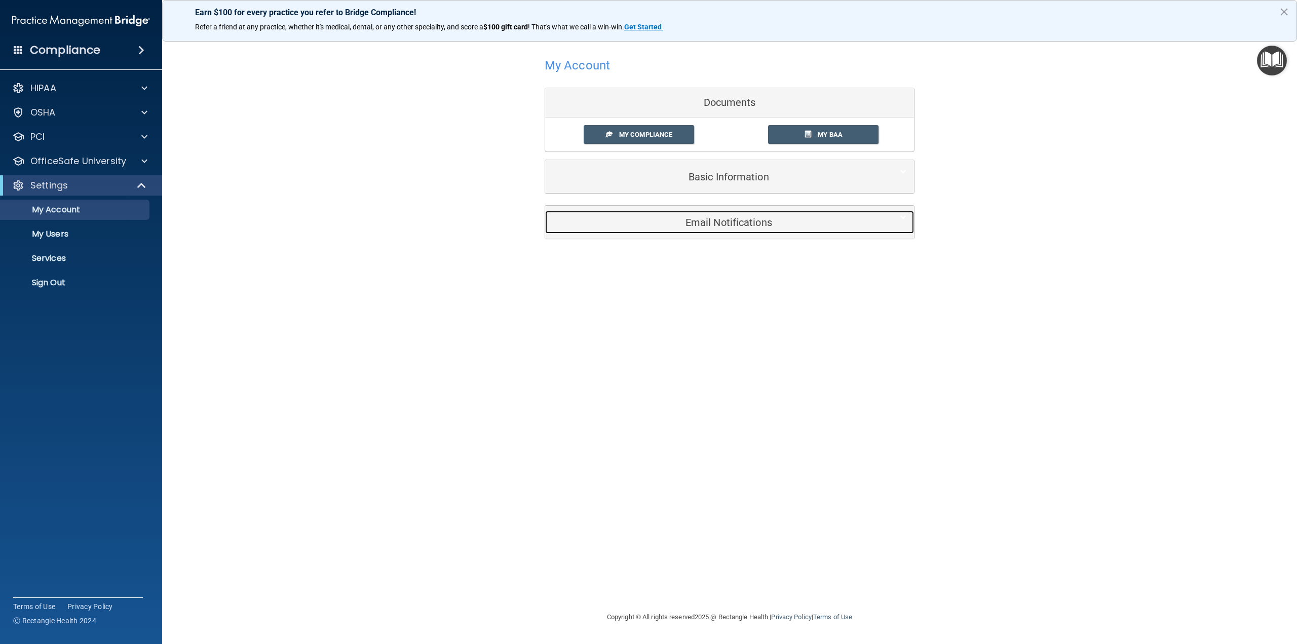
click at [643, 222] on h5 "Email Notifications" at bounding box center [714, 222] width 323 height 11
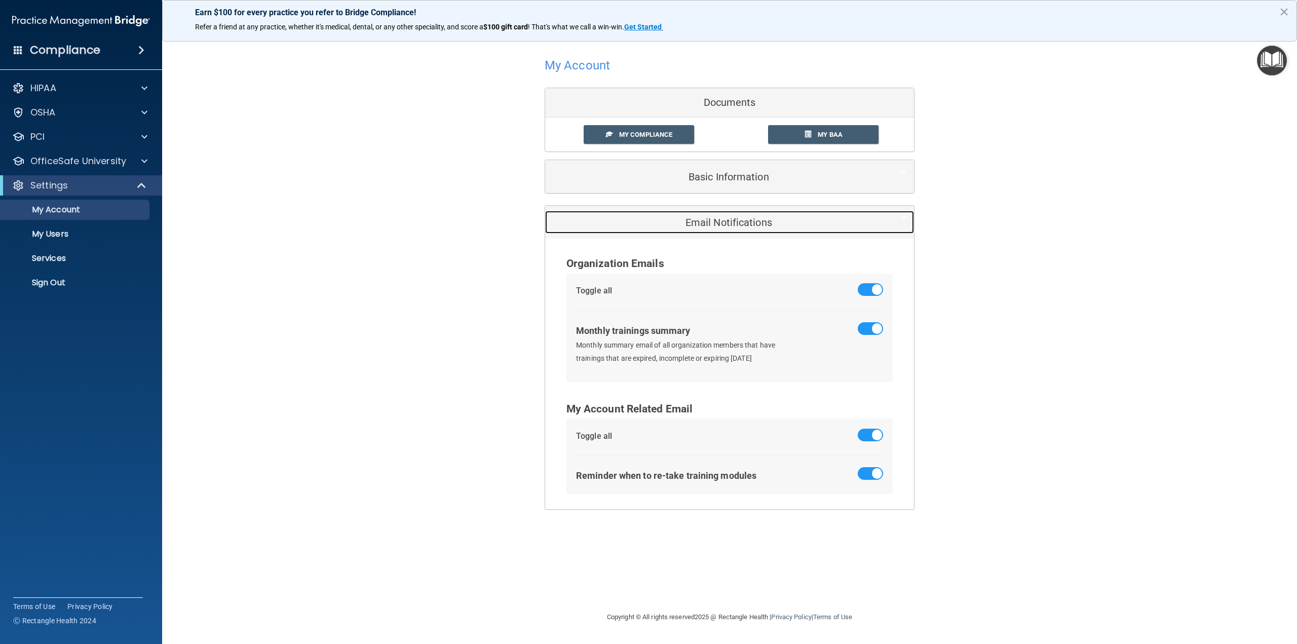
click at [593, 220] on h5 "Email Notifications" at bounding box center [714, 222] width 323 height 11
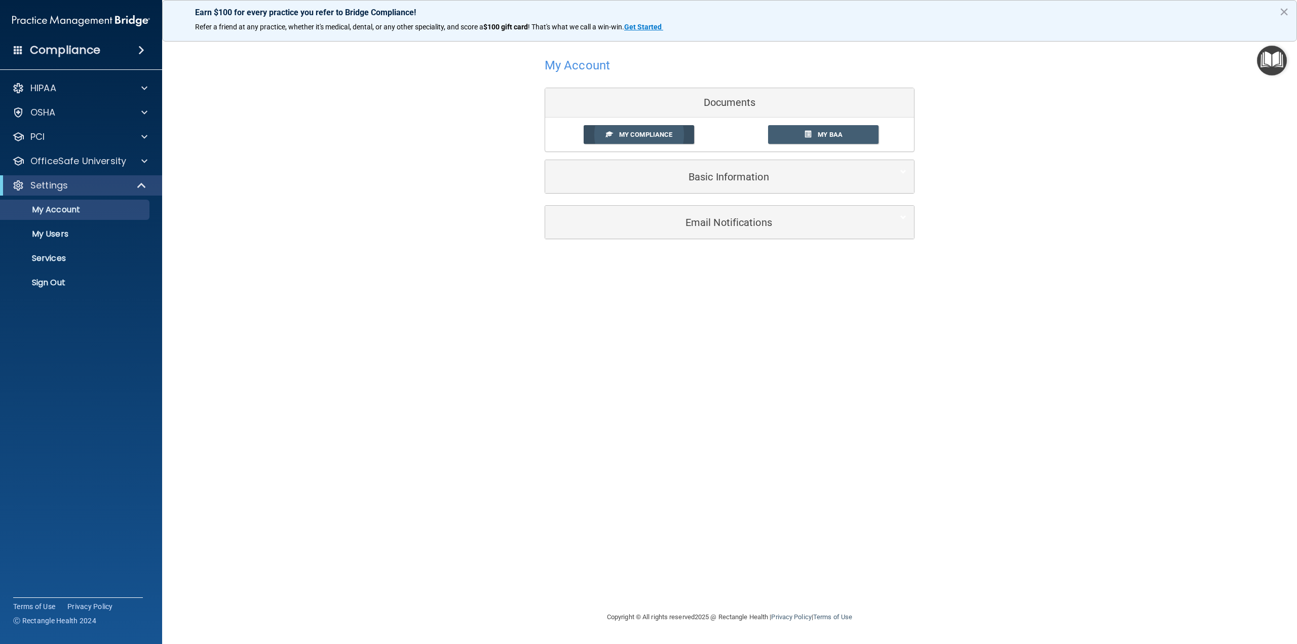
click at [621, 135] on span "My Compliance" at bounding box center [645, 135] width 53 height 8
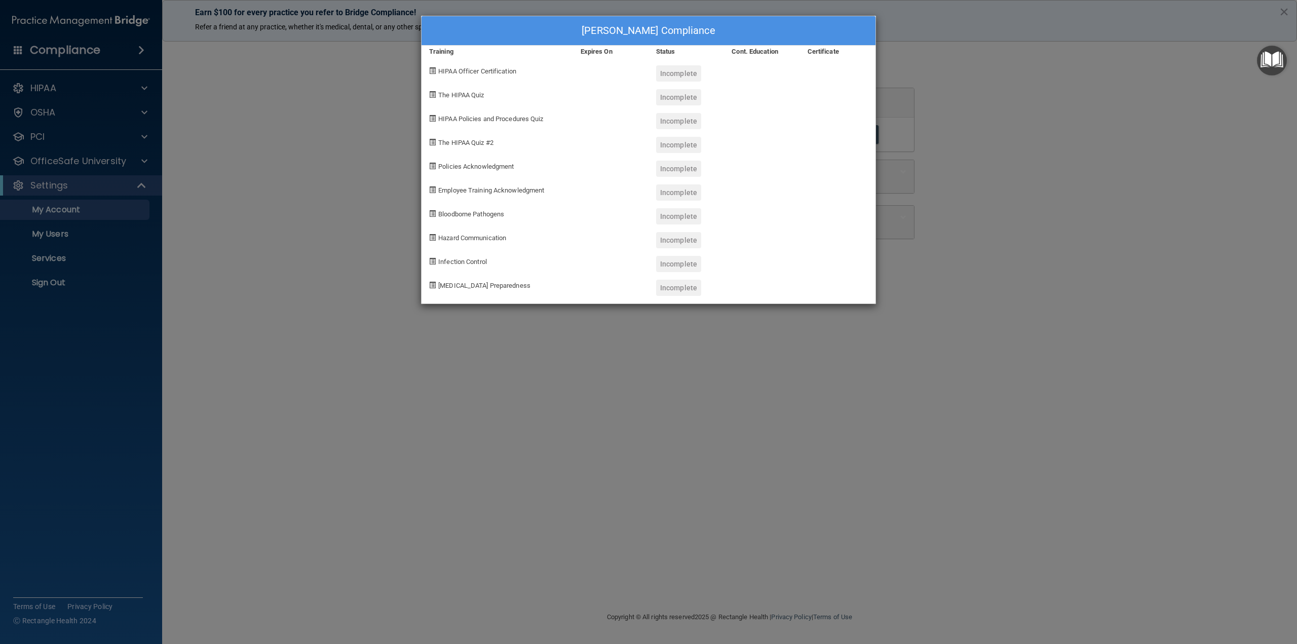
click at [1282, 9] on div "Paul Rashid's Compliance Training Expires On Status Cont. Education Certificate…" at bounding box center [648, 322] width 1297 height 644
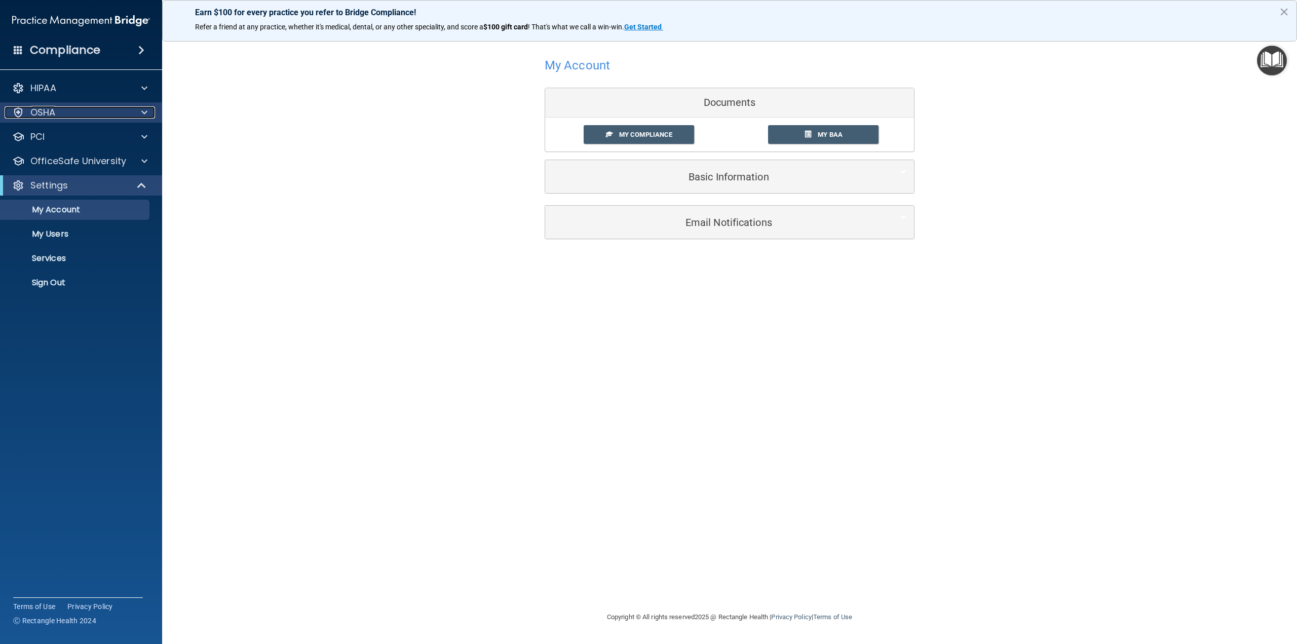
click at [97, 113] on div "OSHA" at bounding box center [68, 112] width 126 height 12
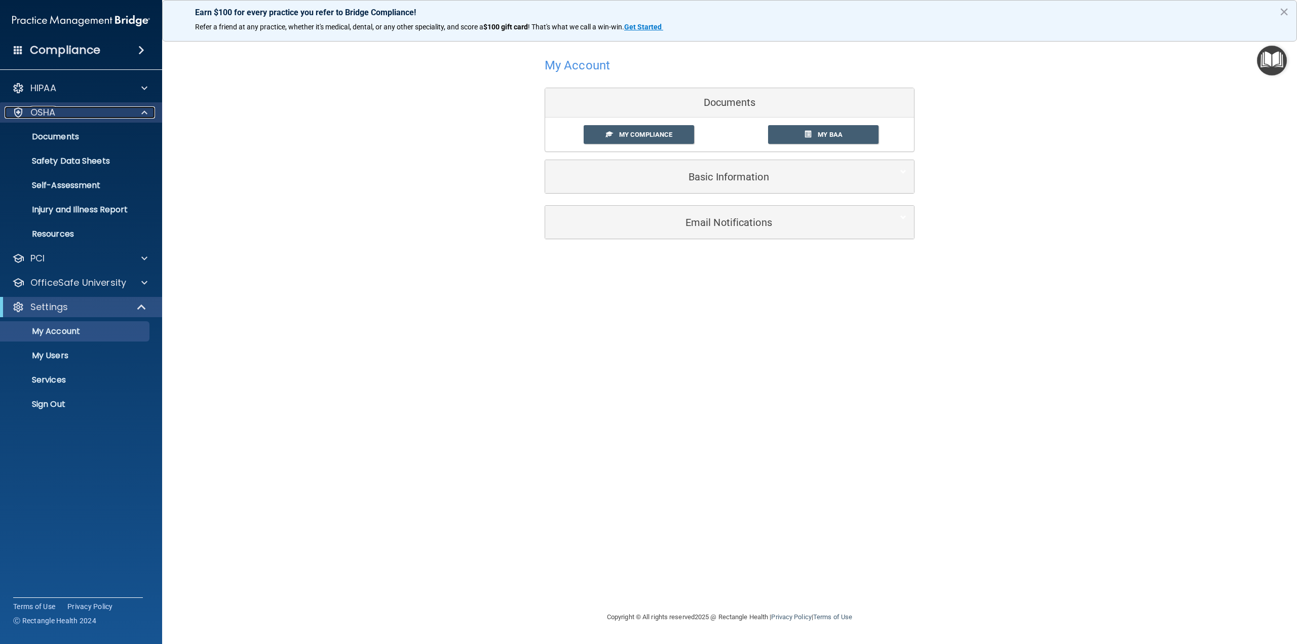
click at [97, 113] on div "OSHA" at bounding box center [68, 112] width 126 height 12
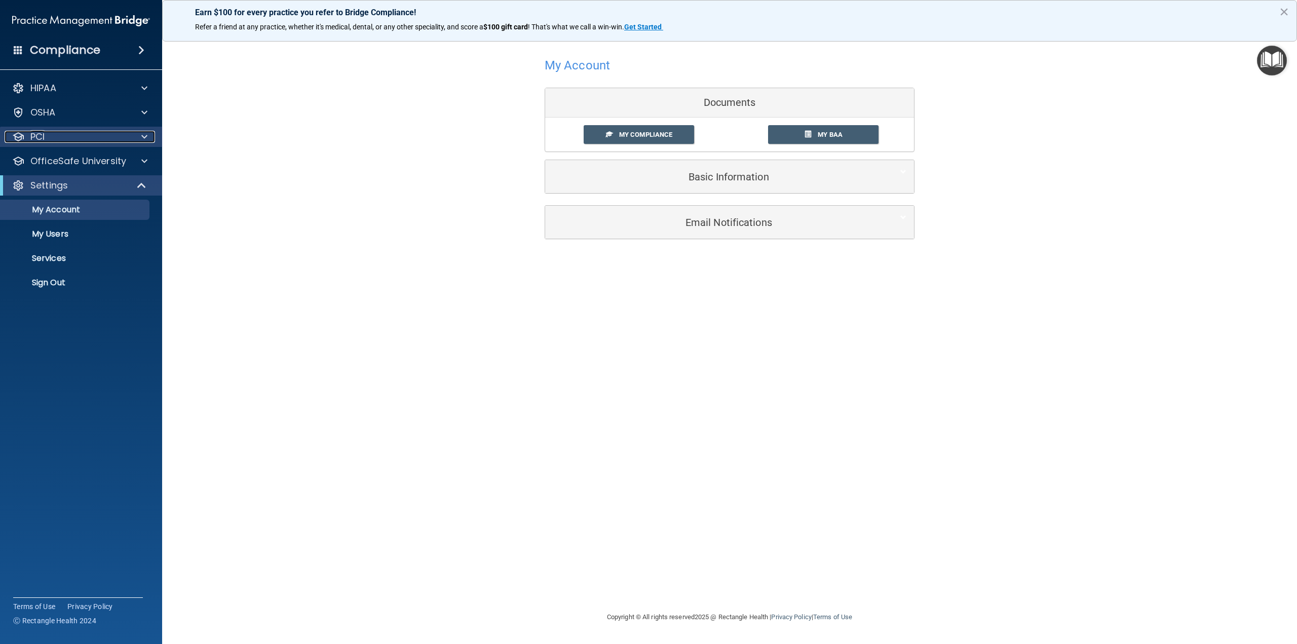
click at [95, 140] on div "PCI" at bounding box center [68, 137] width 126 height 12
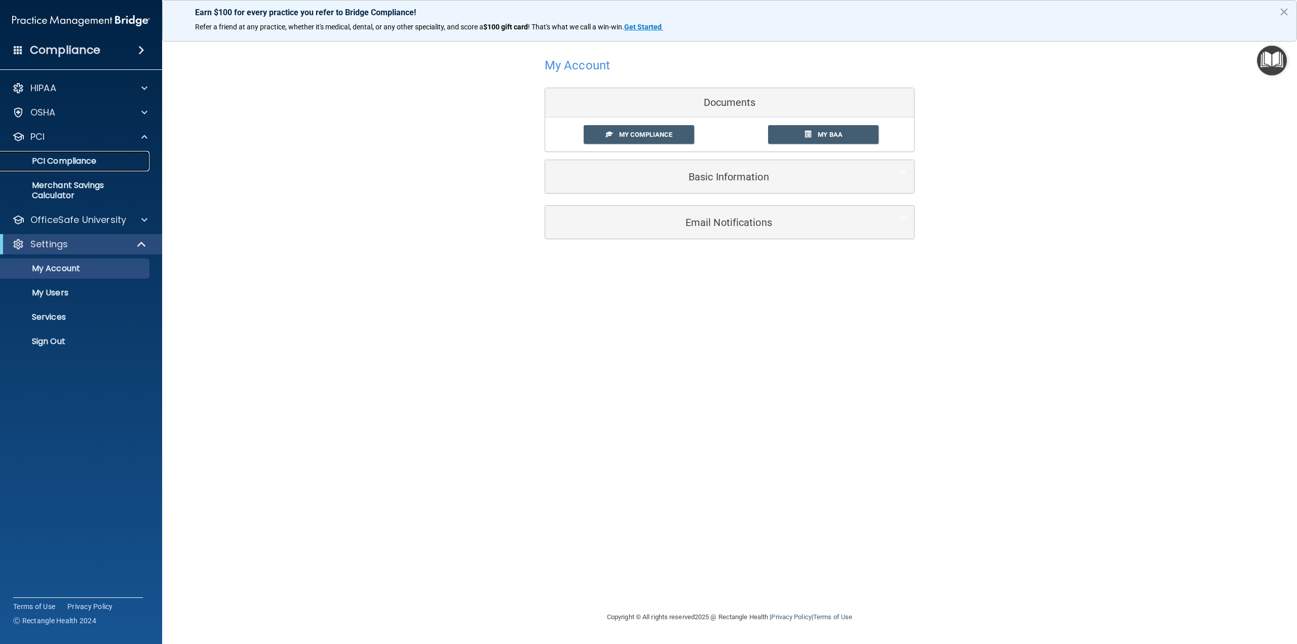
click at [91, 158] on p "PCI Compliance" at bounding box center [76, 161] width 138 height 10
click at [726, 178] on h5 "Basic Information" at bounding box center [714, 176] width 323 height 11
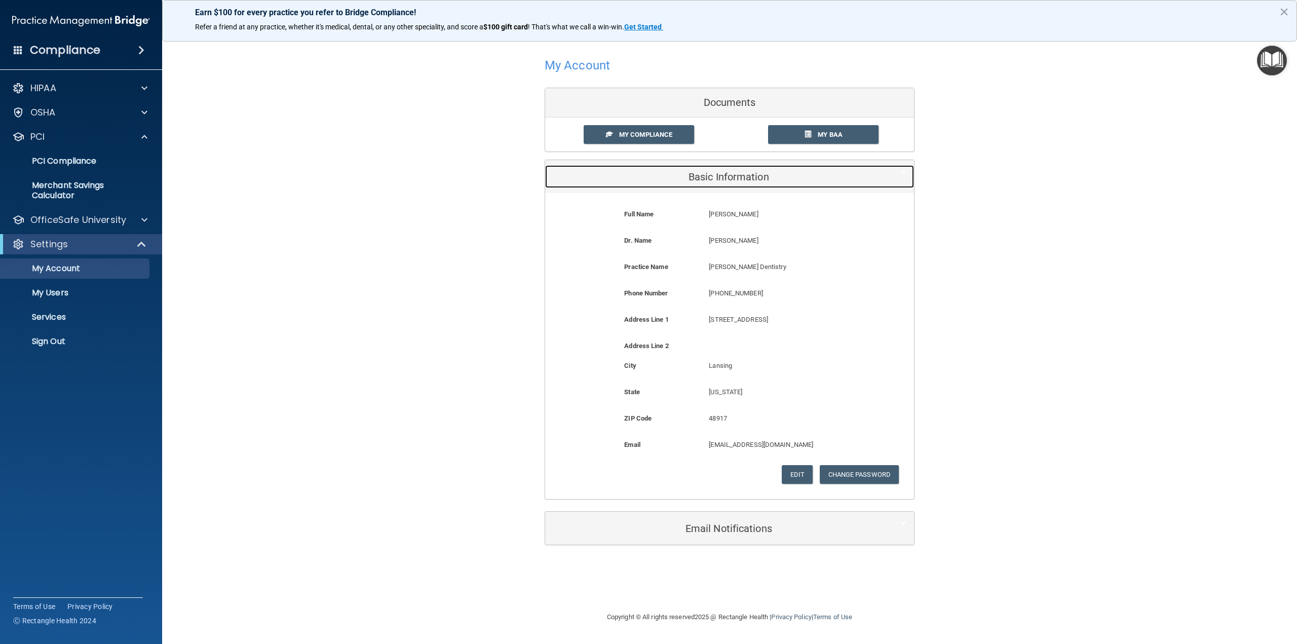
click at [726, 178] on h5 "Basic Information" at bounding box center [714, 176] width 323 height 11
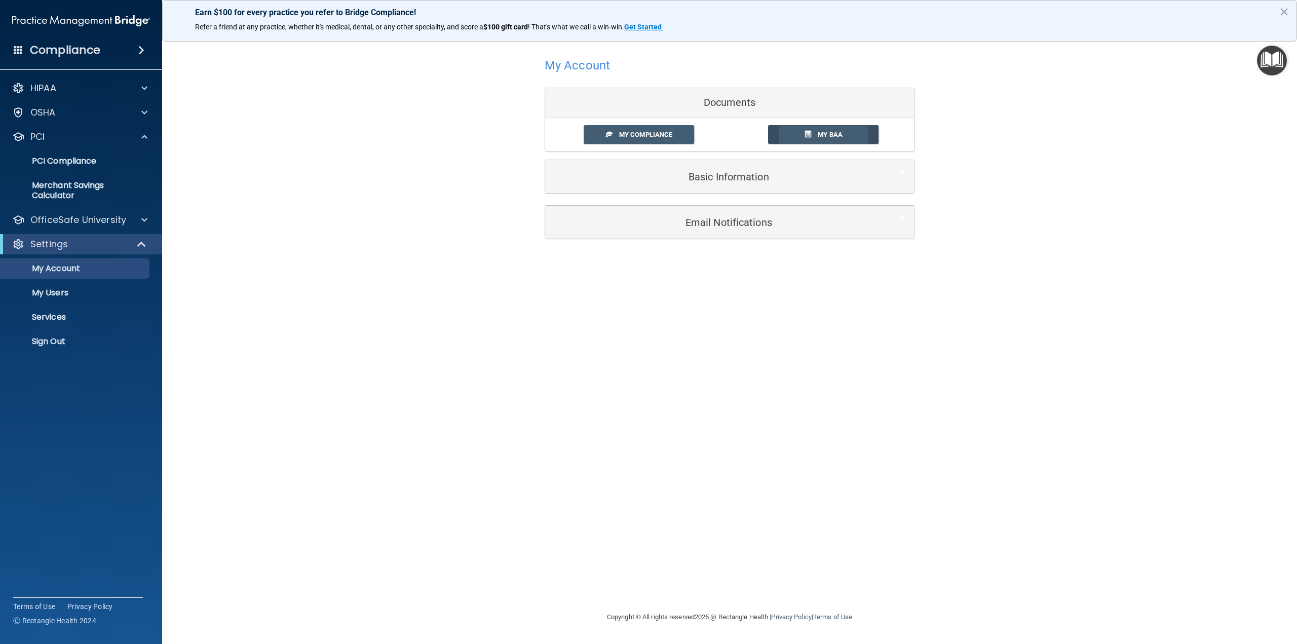
click at [781, 137] on link "My BAA" at bounding box center [823, 134] width 111 height 19
click at [585, 182] on div "Basic Information" at bounding box center [714, 176] width 338 height 23
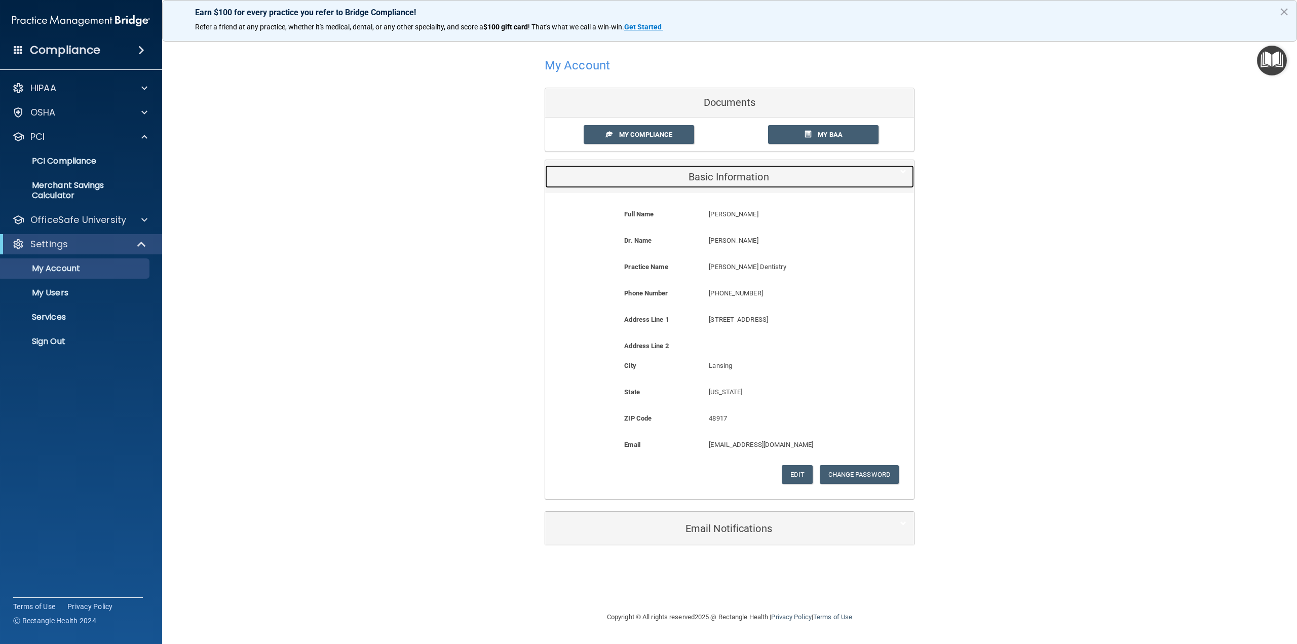
click at [585, 182] on div "Basic Information" at bounding box center [714, 176] width 338 height 23
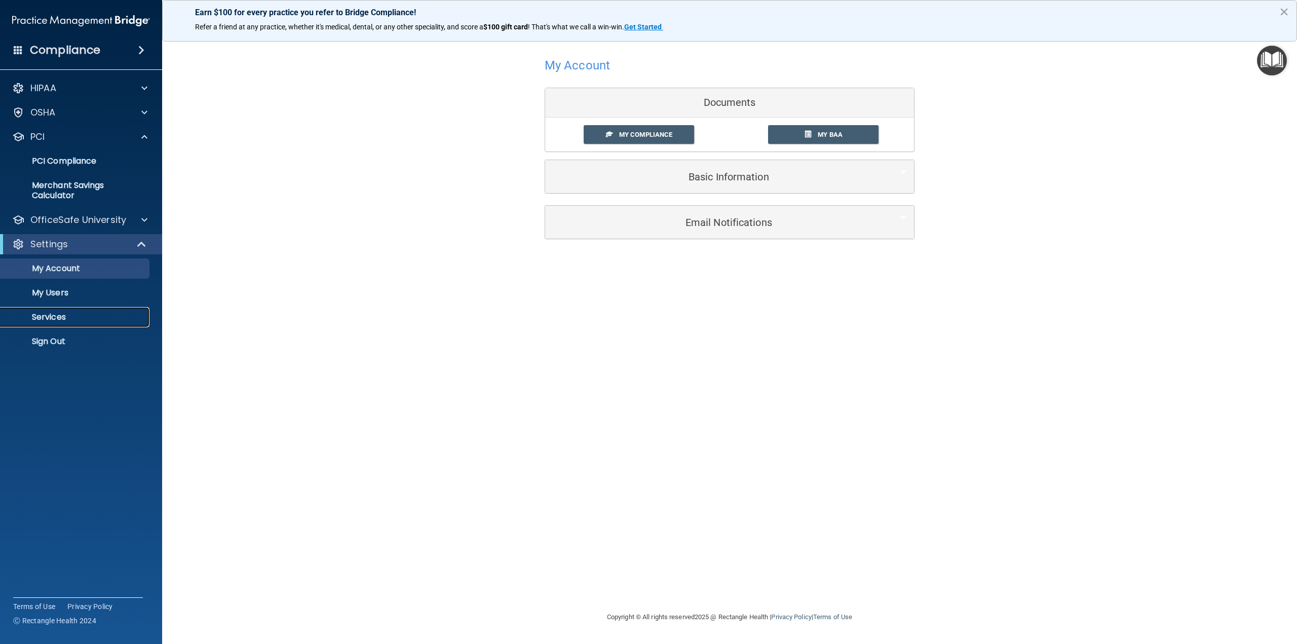
click at [107, 320] on p "Services" at bounding box center [76, 317] width 138 height 10
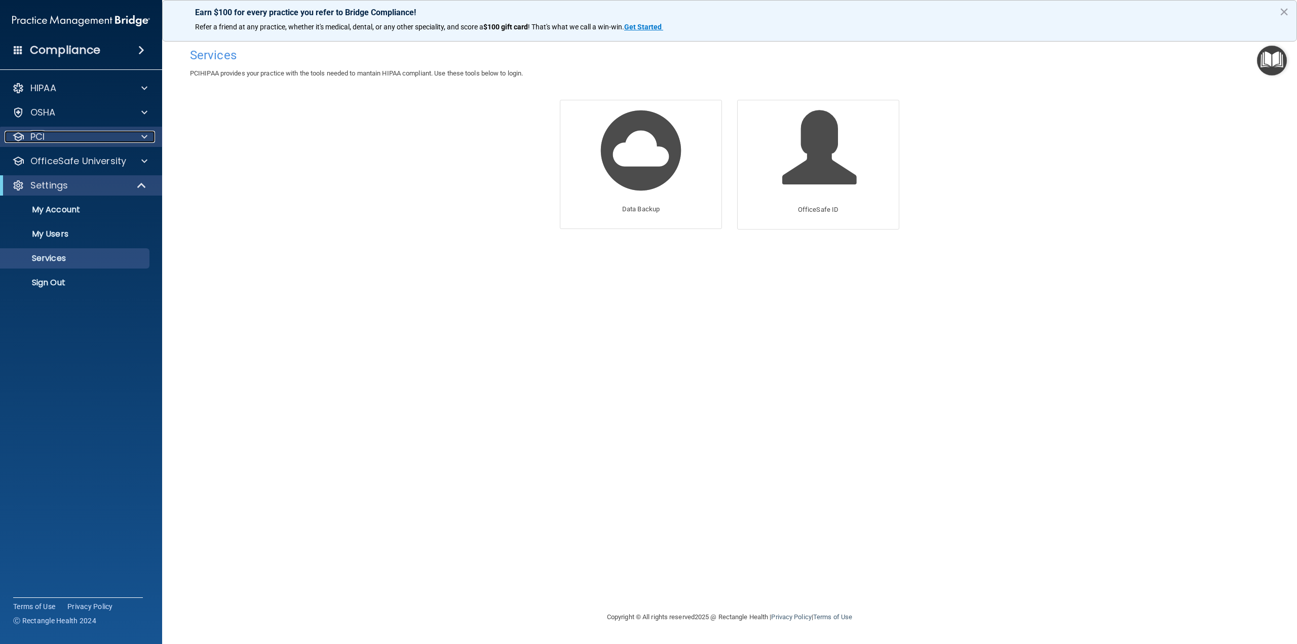
click at [132, 140] on div at bounding box center [142, 137] width 25 height 12
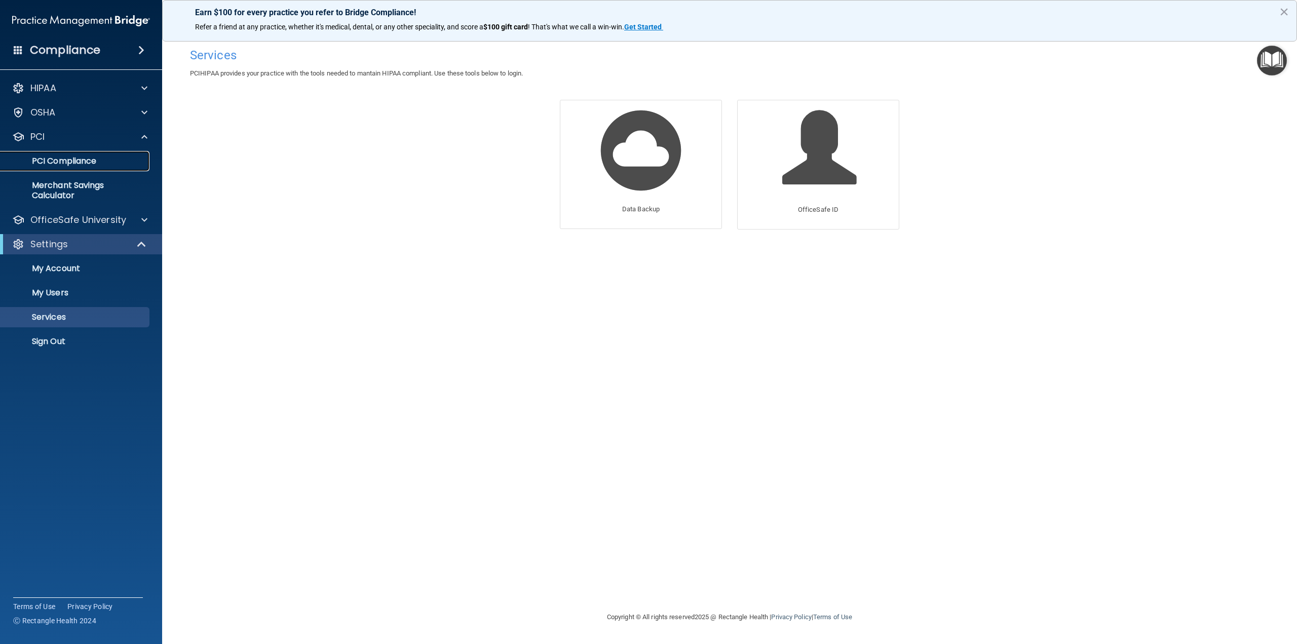
click at [113, 166] on p "PCI Compliance" at bounding box center [76, 161] width 138 height 10
click at [49, 48] on h4 "Compliance" at bounding box center [65, 50] width 70 height 14
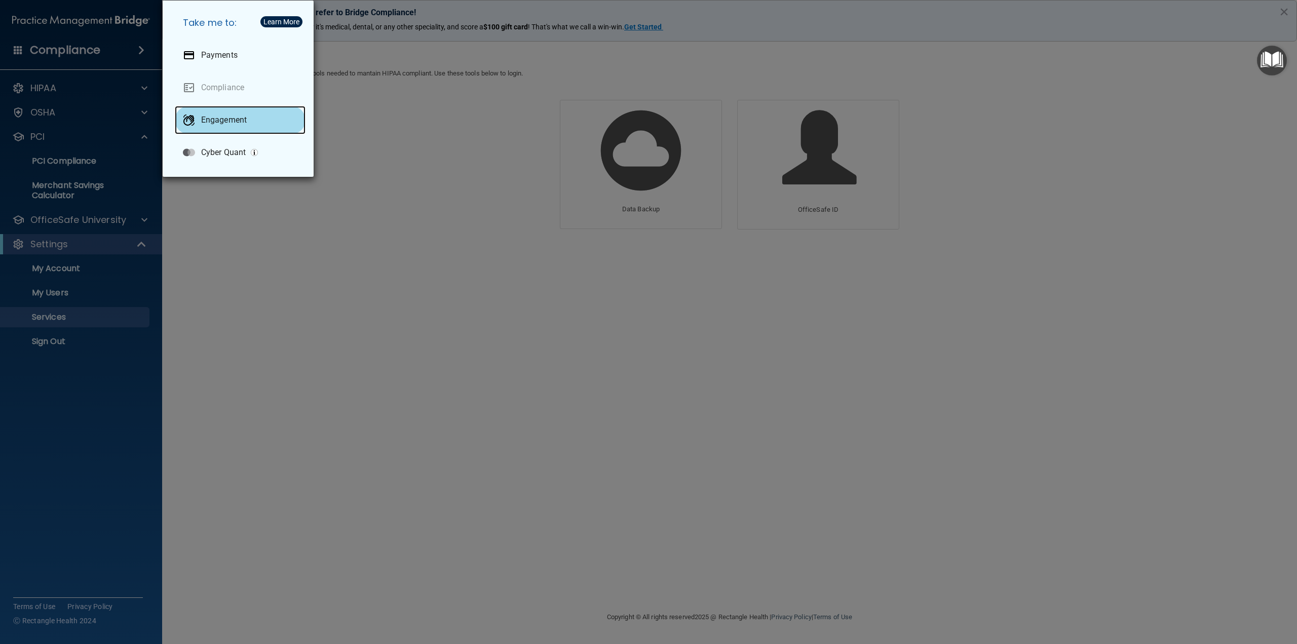
click at [266, 118] on div "Engagement" at bounding box center [240, 120] width 131 height 28
click at [304, 220] on div "Take me to: Payments Compliance Engagement Cyber Quant" at bounding box center [648, 322] width 1297 height 644
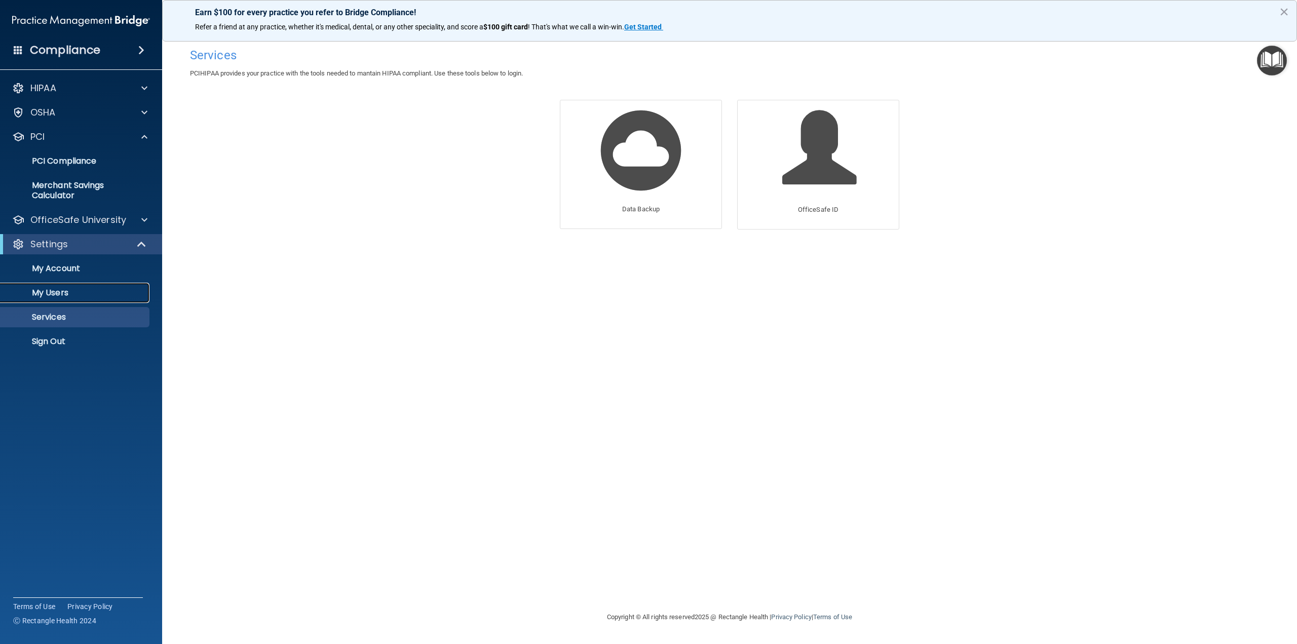
click at [61, 288] on p "My Users" at bounding box center [76, 293] width 138 height 10
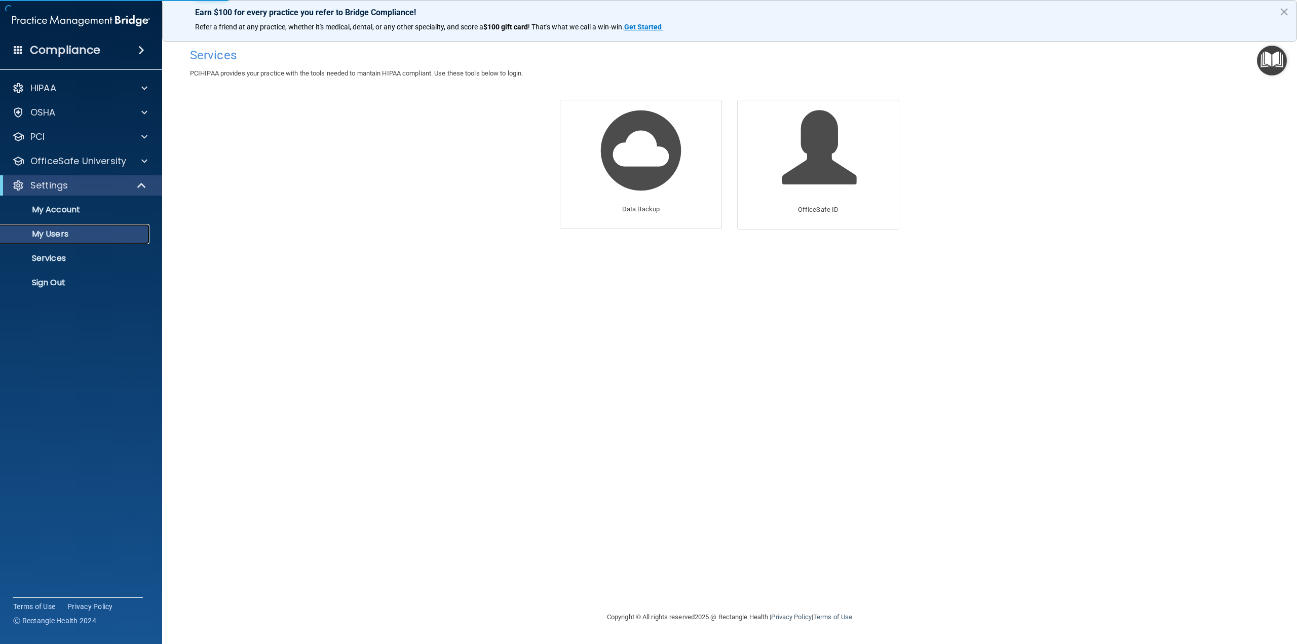
select select "20"
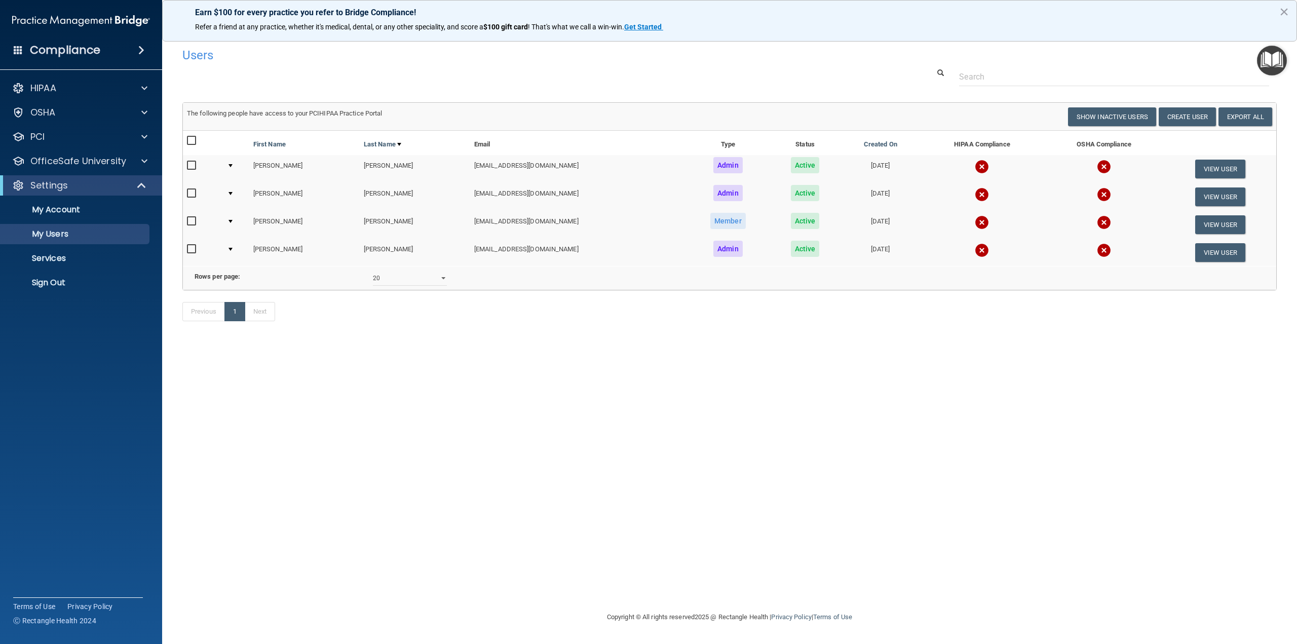
drag, startPoint x: 1285, startPoint y: 13, endPoint x: 1161, endPoint y: 61, distance: 133.6
click at [1285, 13] on button "×" at bounding box center [1285, 12] width 10 height 16
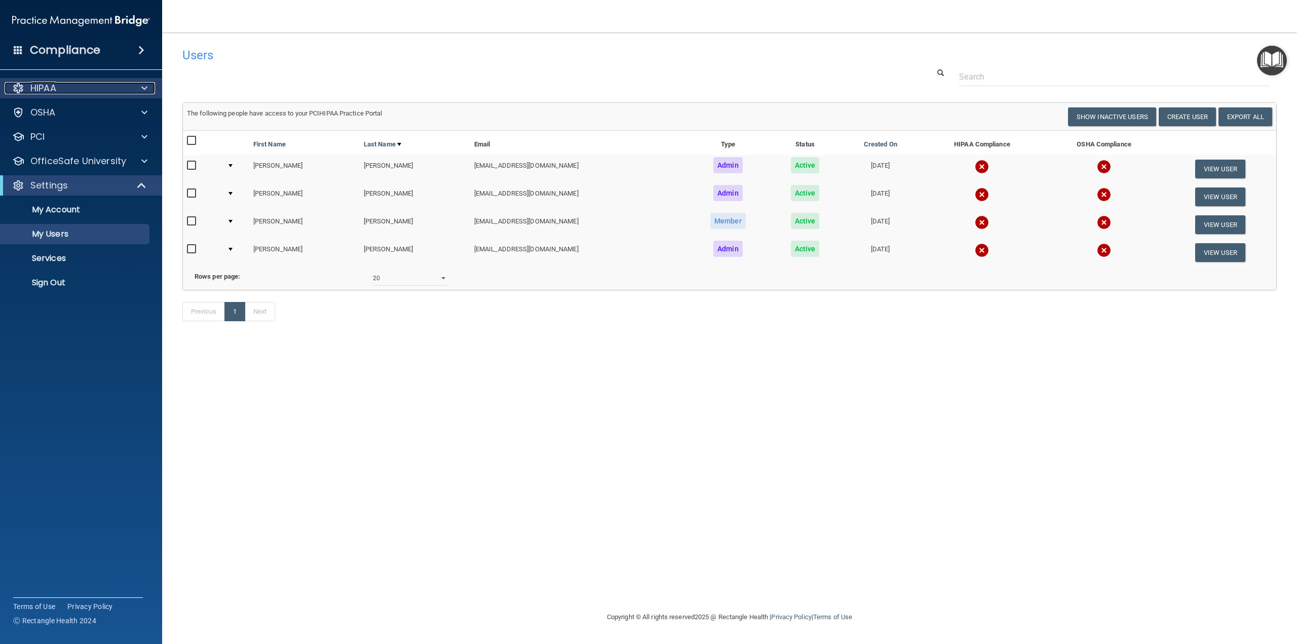
click at [55, 82] on p "HIPAA" at bounding box center [43, 88] width 26 height 12
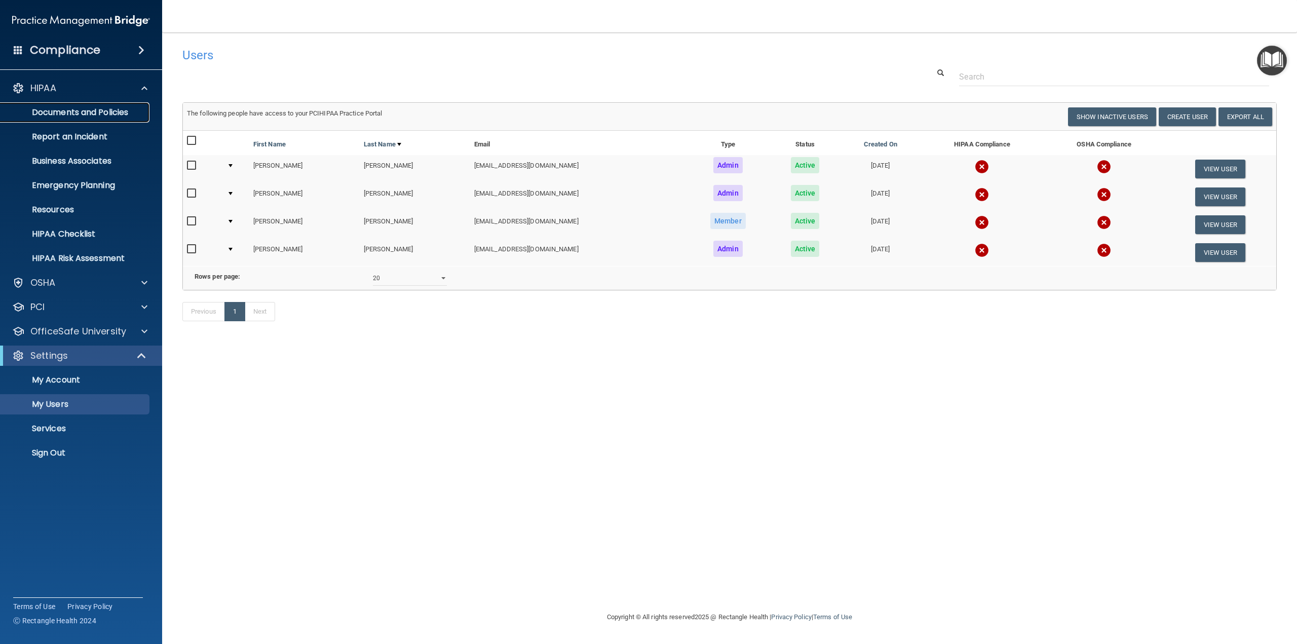
click at [54, 114] on p "Documents and Policies" at bounding box center [76, 112] width 138 height 10
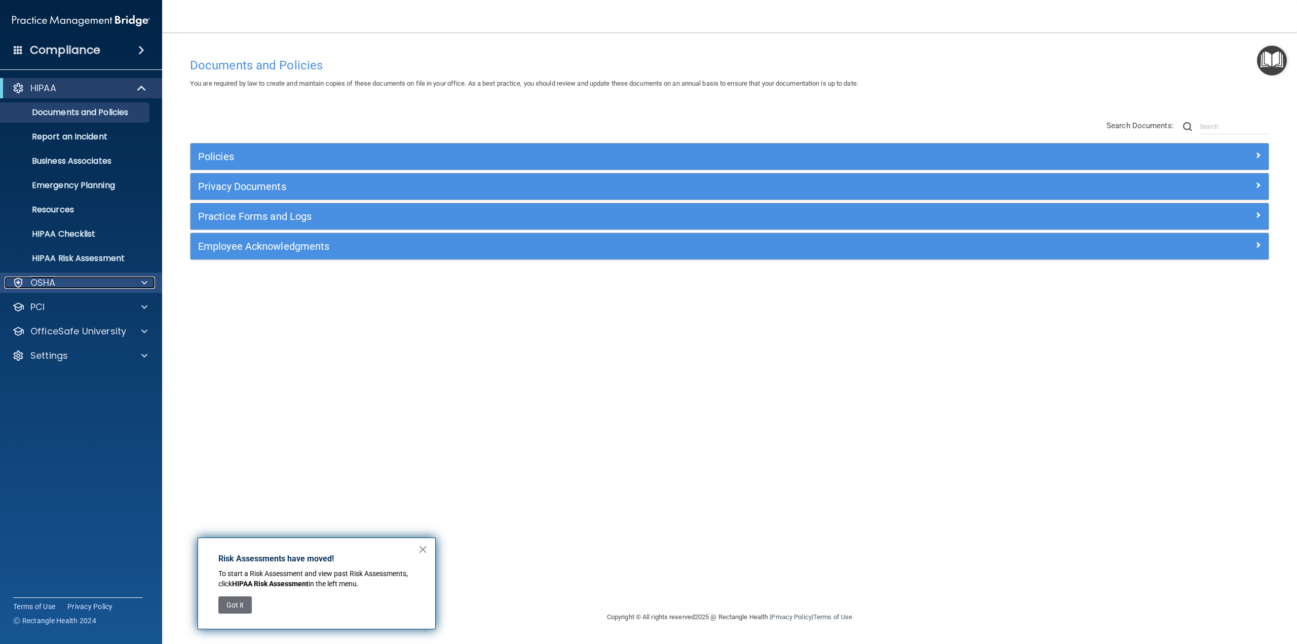
click at [71, 285] on div "OSHA" at bounding box center [68, 283] width 126 height 12
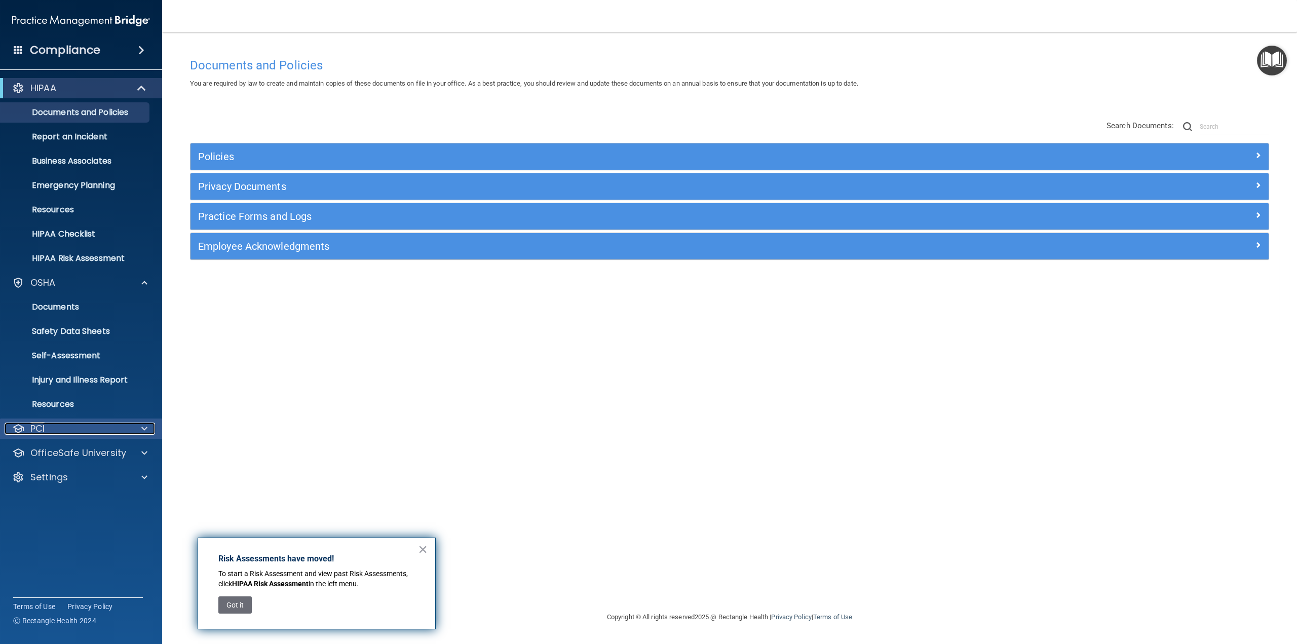
click at [66, 424] on div "PCI" at bounding box center [68, 429] width 126 height 12
click at [78, 455] on p "PCI Compliance" at bounding box center [76, 453] width 138 height 10
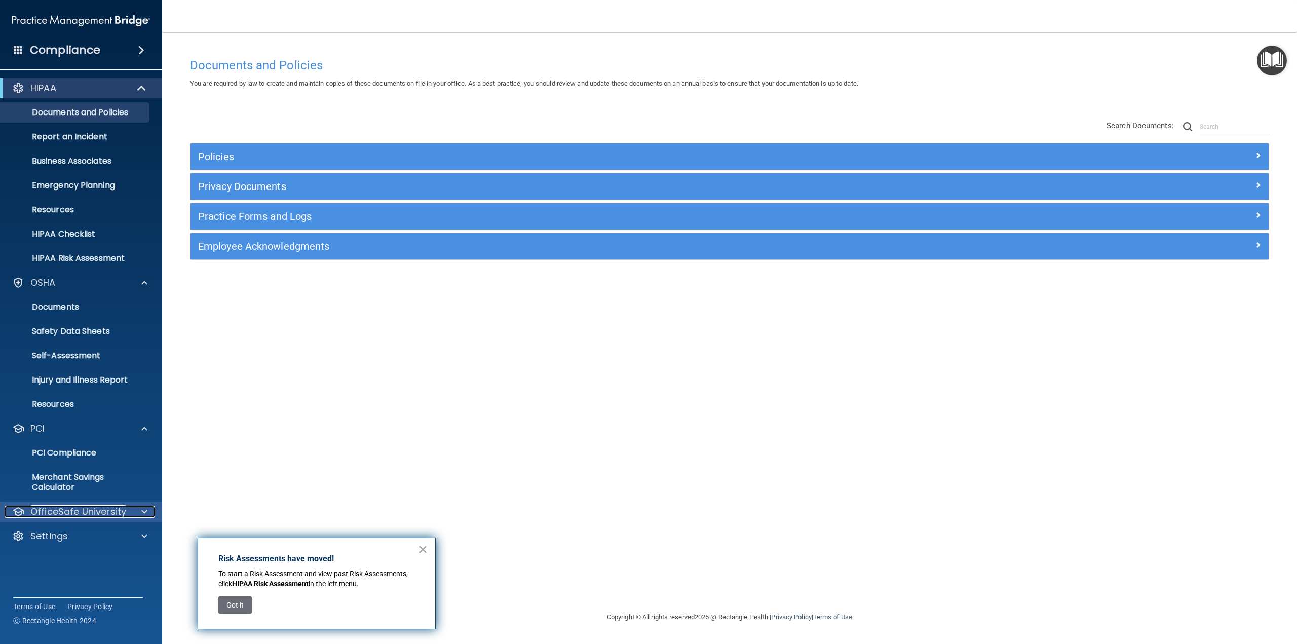
click at [100, 515] on p "OfficeSafe University" at bounding box center [78, 512] width 96 height 12
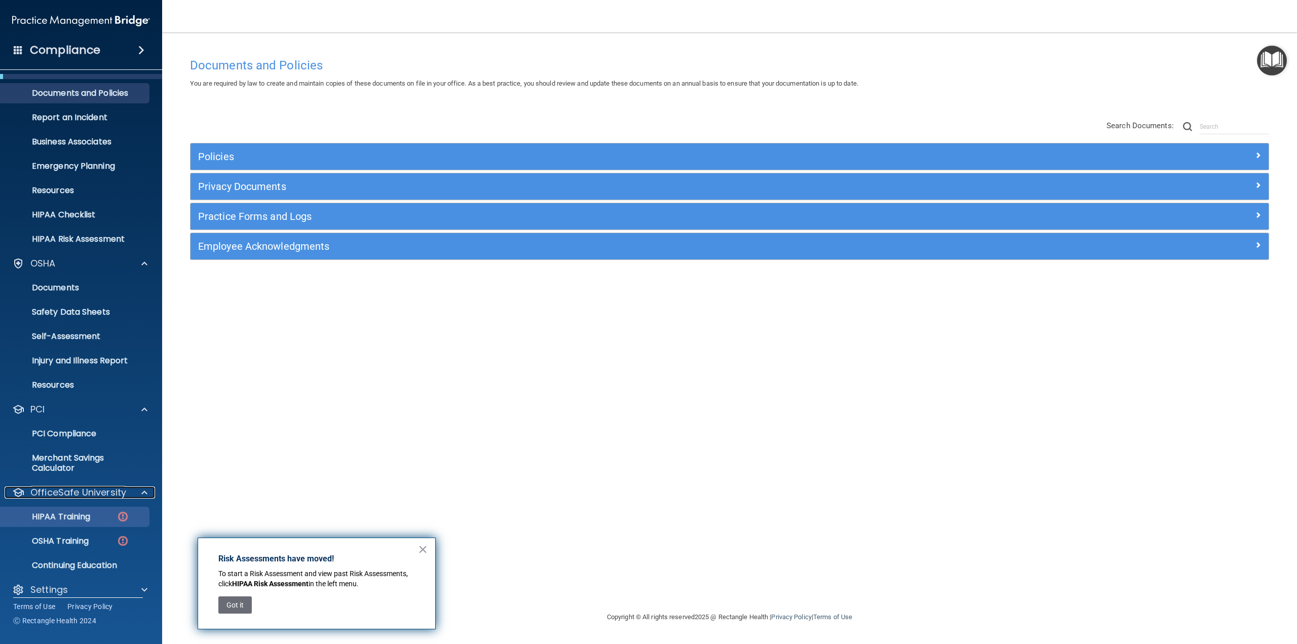
scroll to position [30, 0]
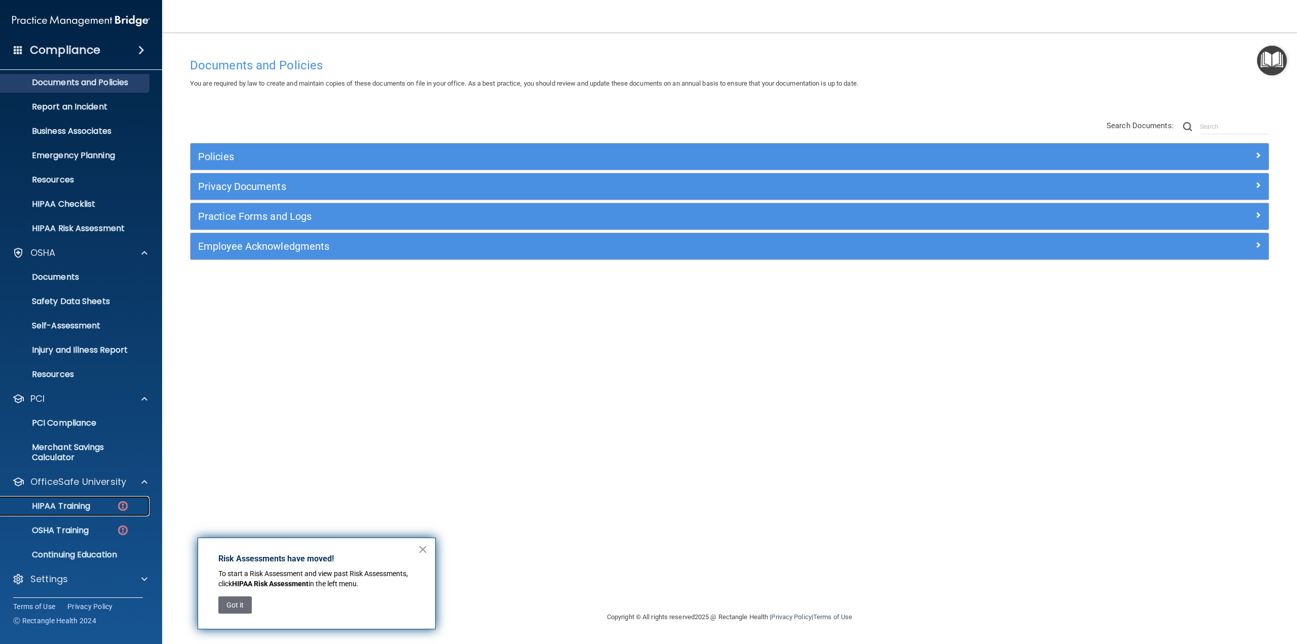
click at [75, 504] on p "HIPAA Training" at bounding box center [49, 506] width 84 height 10
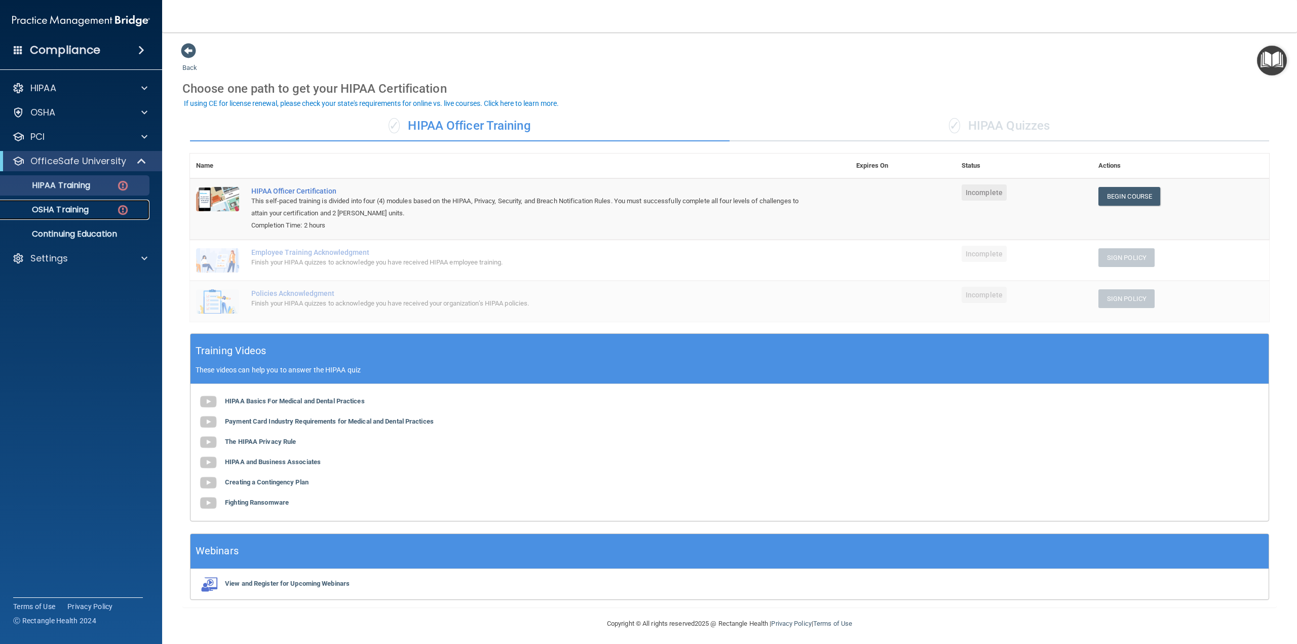
click at [54, 207] on p "OSHA Training" at bounding box center [48, 210] width 82 height 10
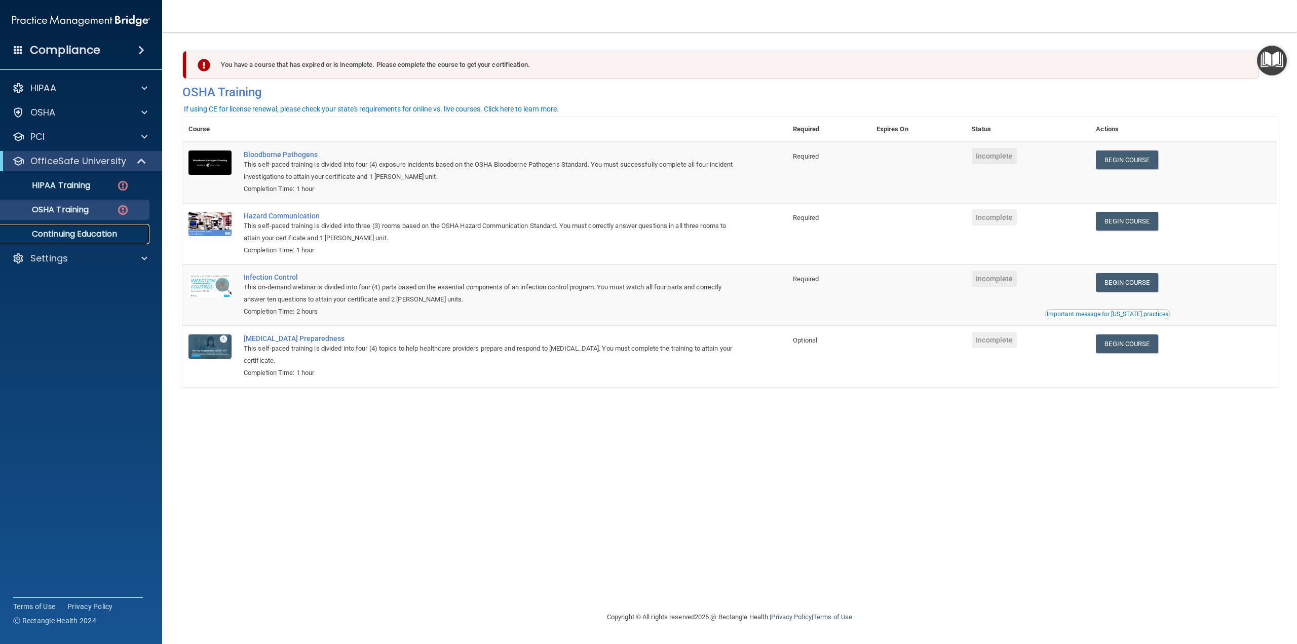
click at [113, 234] on p "Continuing Education" at bounding box center [76, 234] width 138 height 10
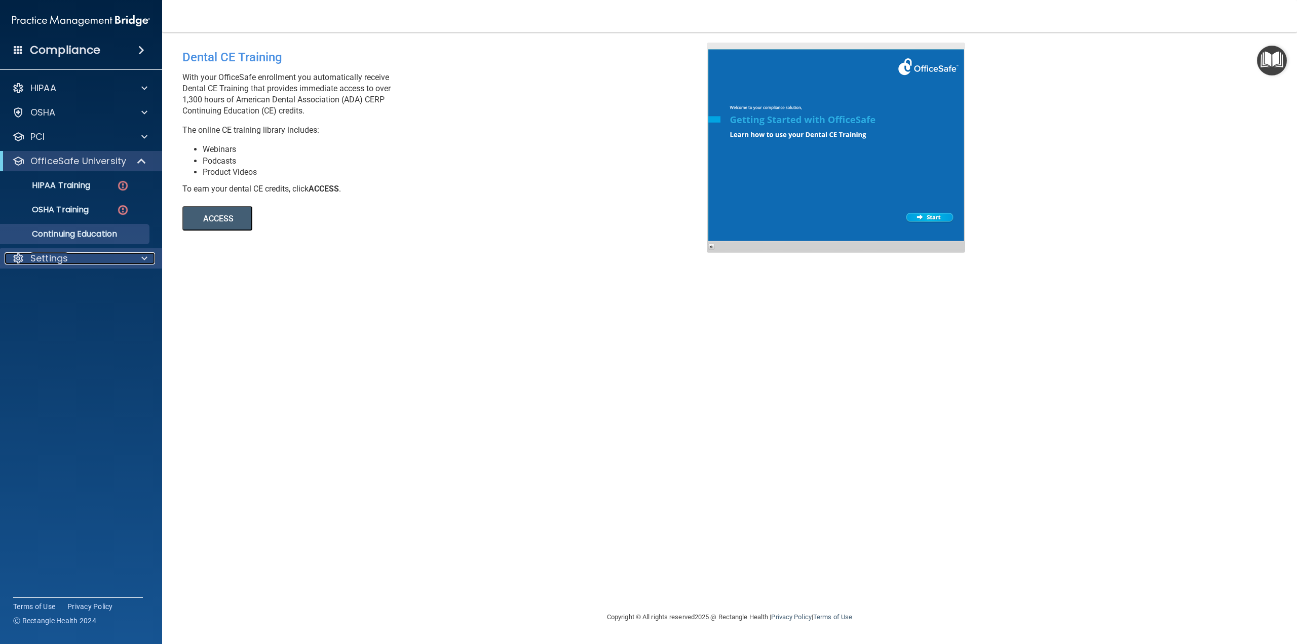
click at [124, 255] on div "Settings" at bounding box center [68, 258] width 126 height 12
click at [53, 327] on p "Services" at bounding box center [76, 331] width 138 height 10
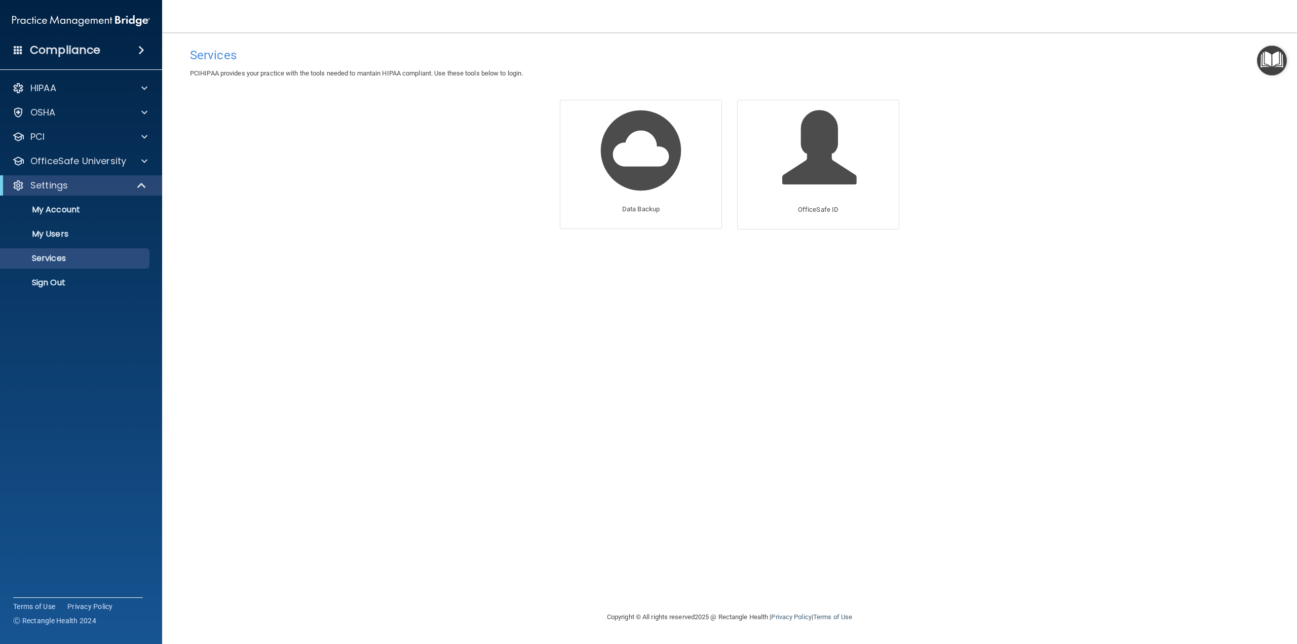
click at [128, 48] on div "Compliance" at bounding box center [81, 50] width 162 height 22
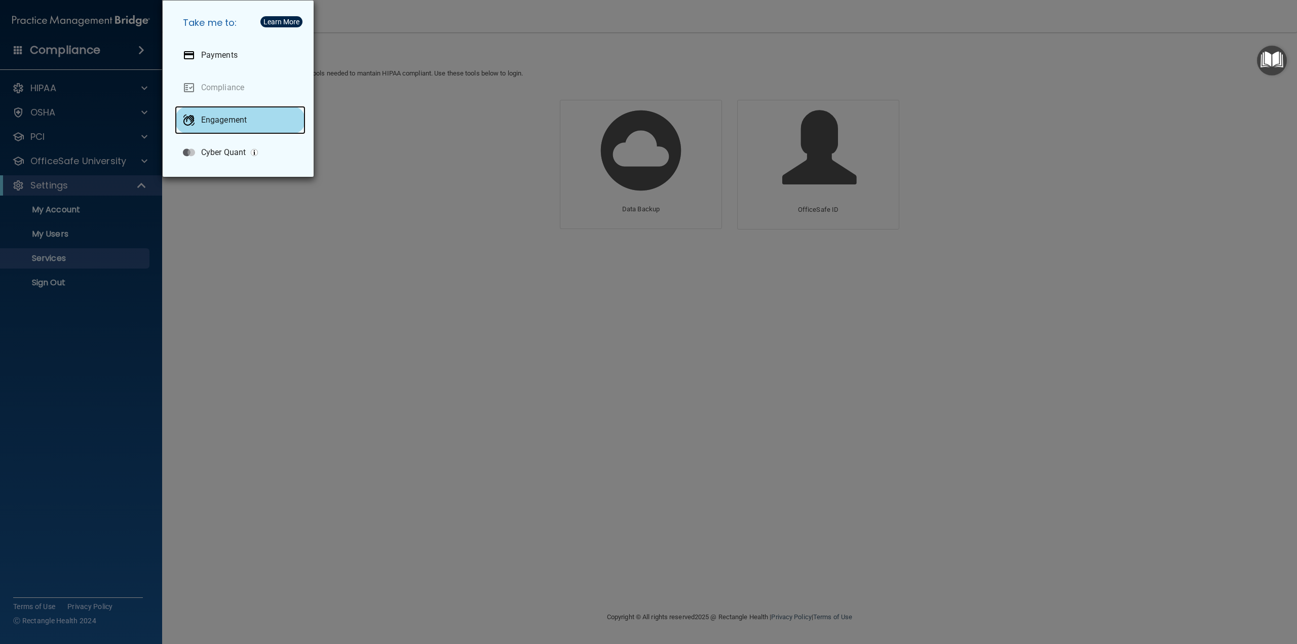
click at [213, 123] on p "Engagement" at bounding box center [224, 120] width 46 height 10
